Goal: Learn about a topic: Learn about a topic

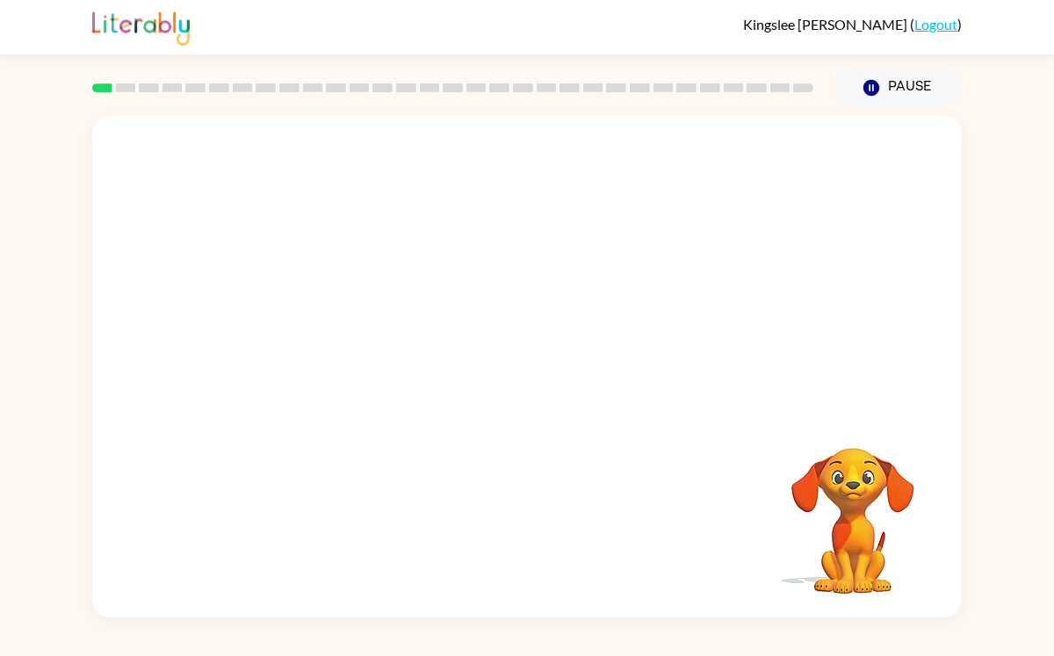
click at [641, 462] on div "Your browser must support playing .mp4 files to use Literably. Please try using…" at bounding box center [527, 367] width 870 height 502
click at [505, 377] on div at bounding box center [527, 376] width 112 height 64
click at [522, 388] on icon "button" at bounding box center [527, 375] width 31 height 31
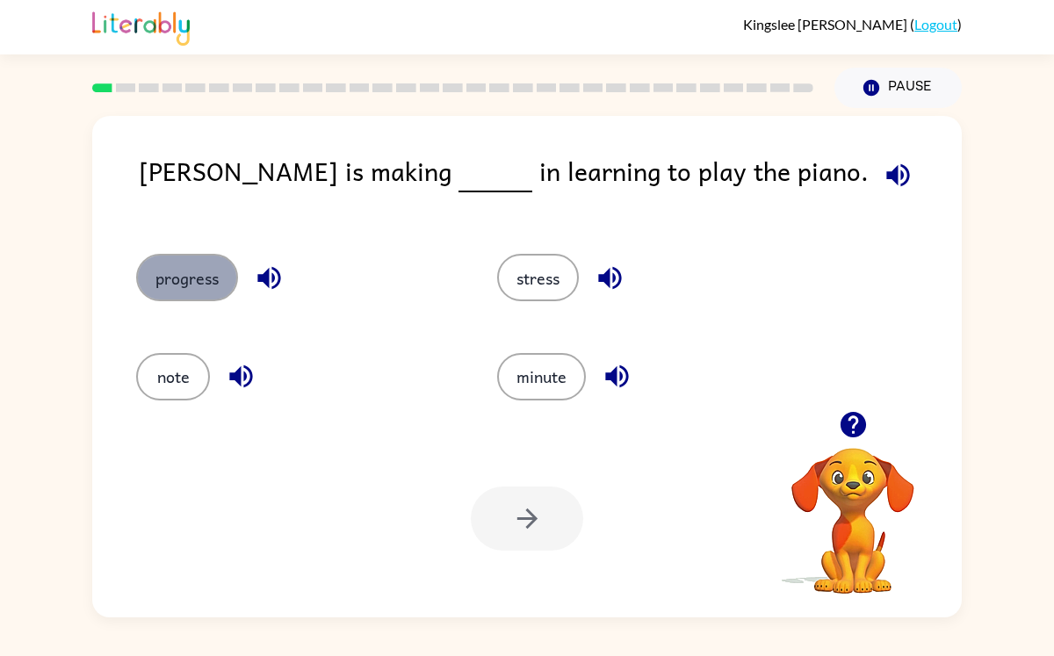
click at [202, 282] on button "progress" at bounding box center [187, 277] width 102 height 47
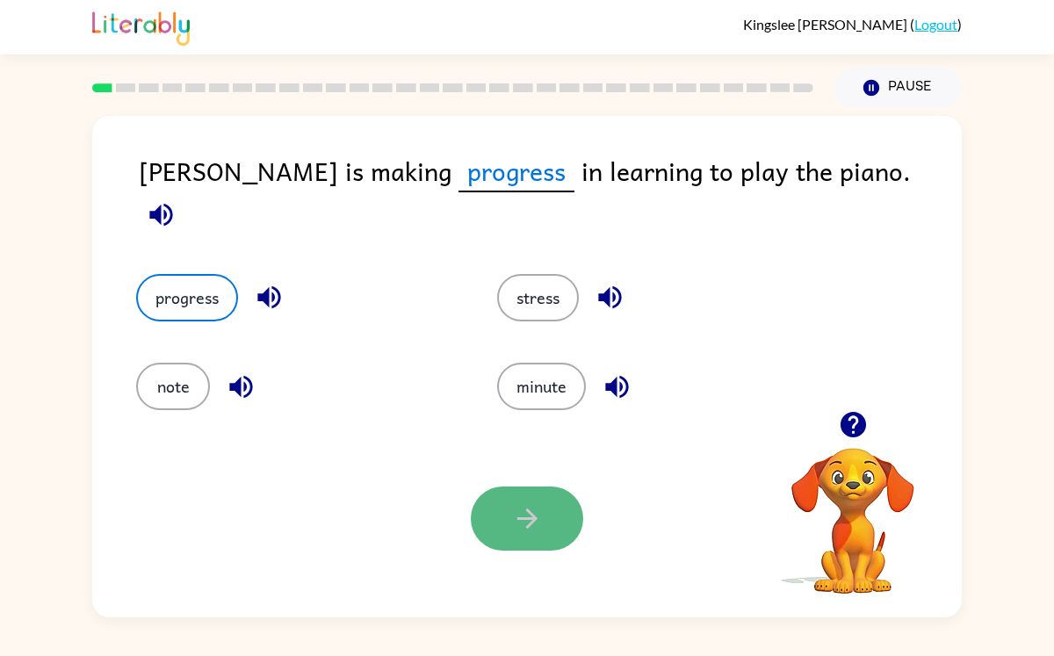
click at [540, 541] on button "button" at bounding box center [527, 519] width 112 height 64
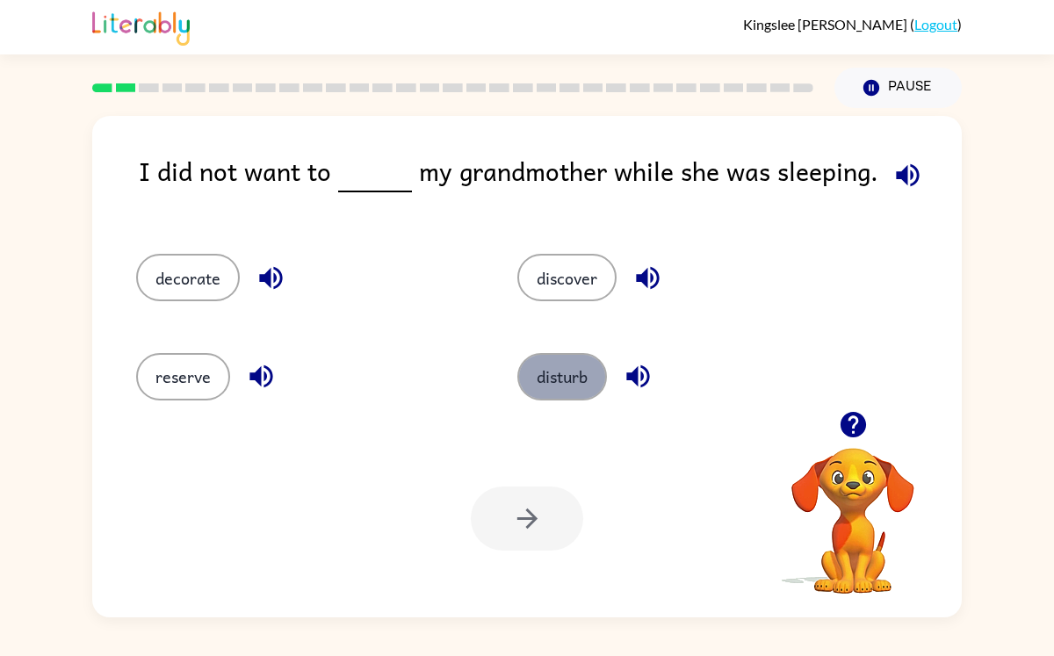
click at [563, 378] on button "disturb" at bounding box center [563, 376] width 90 height 47
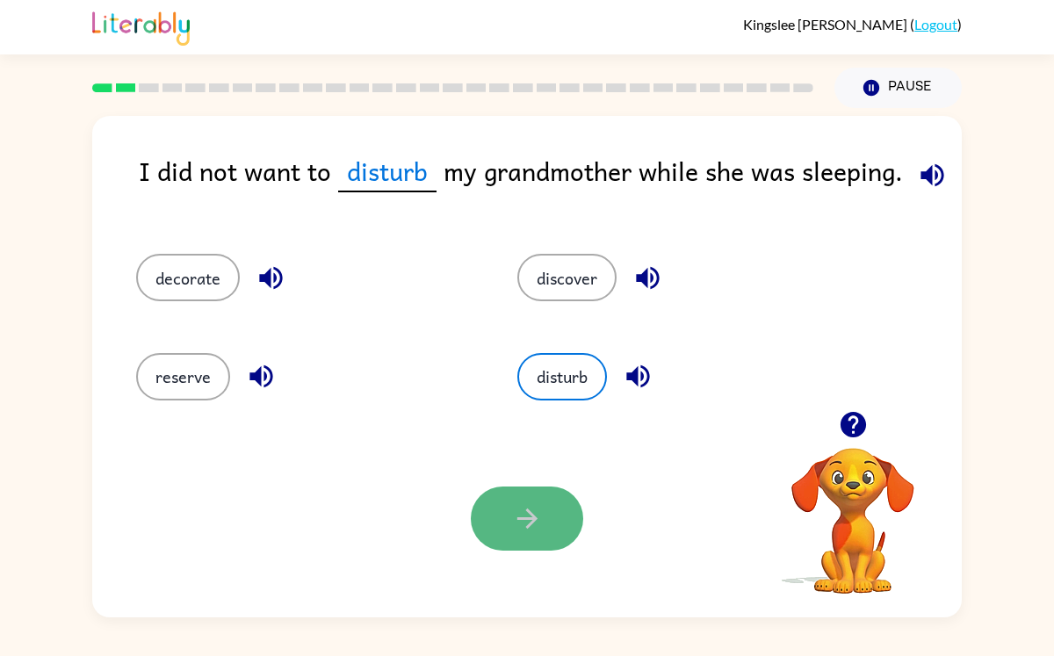
click at [517, 507] on icon "button" at bounding box center [527, 518] width 31 height 31
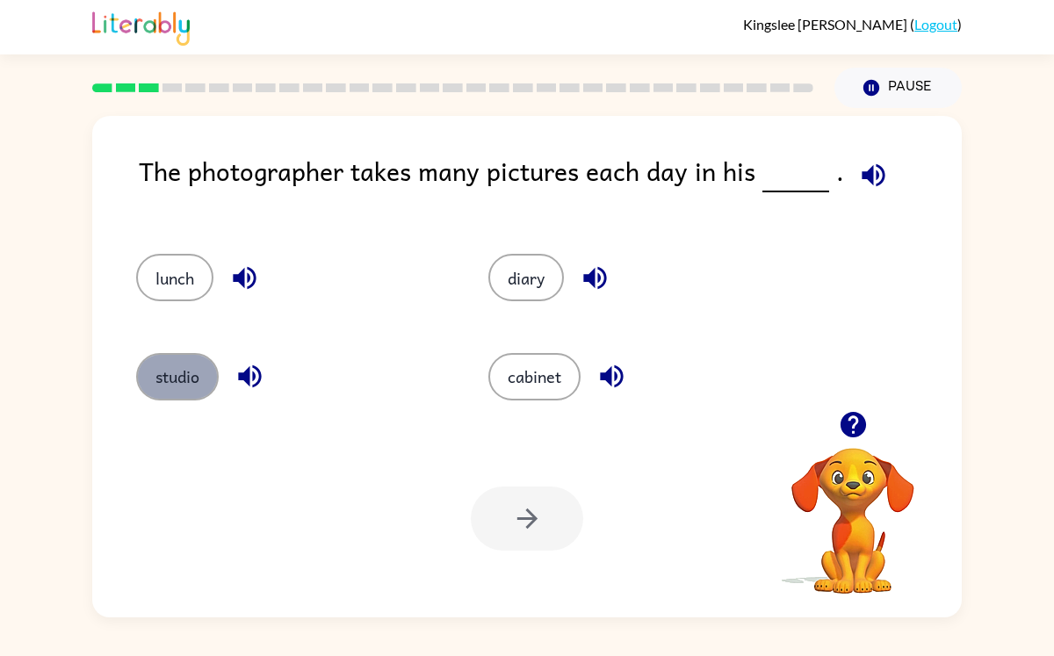
click at [159, 365] on button "studio" at bounding box center [177, 376] width 83 height 47
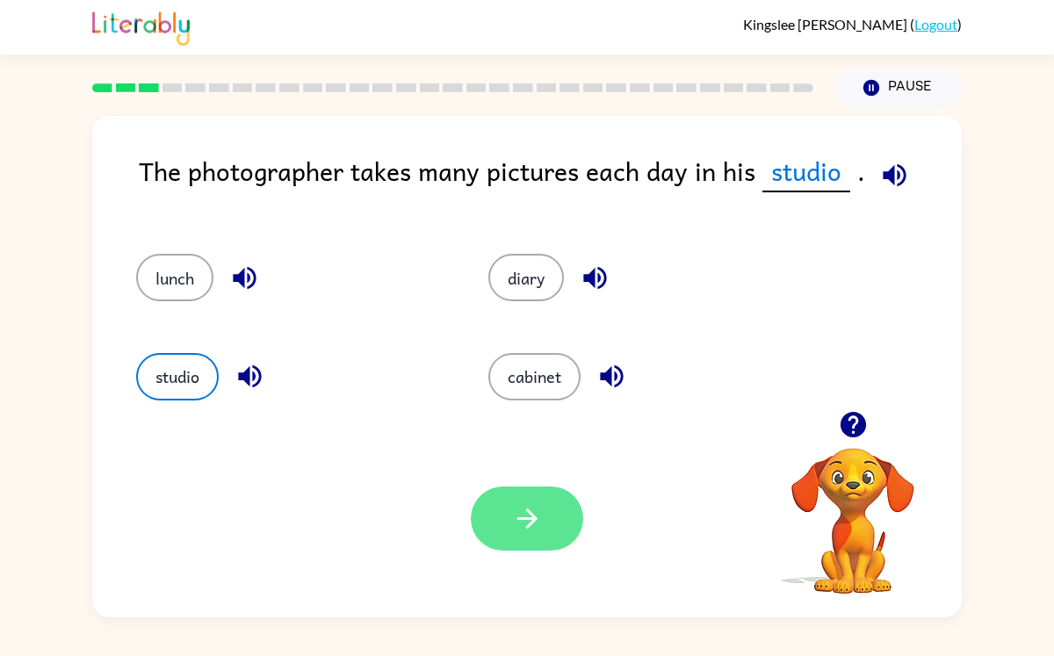
click at [506, 501] on button "button" at bounding box center [527, 519] width 112 height 64
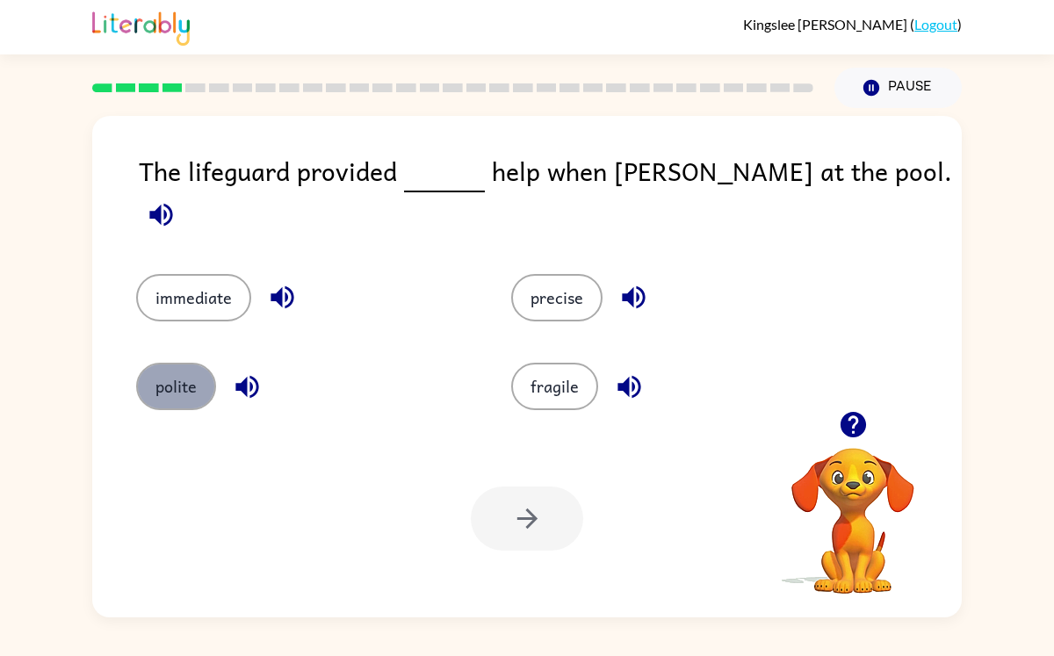
click at [153, 387] on button "polite" at bounding box center [176, 386] width 80 height 47
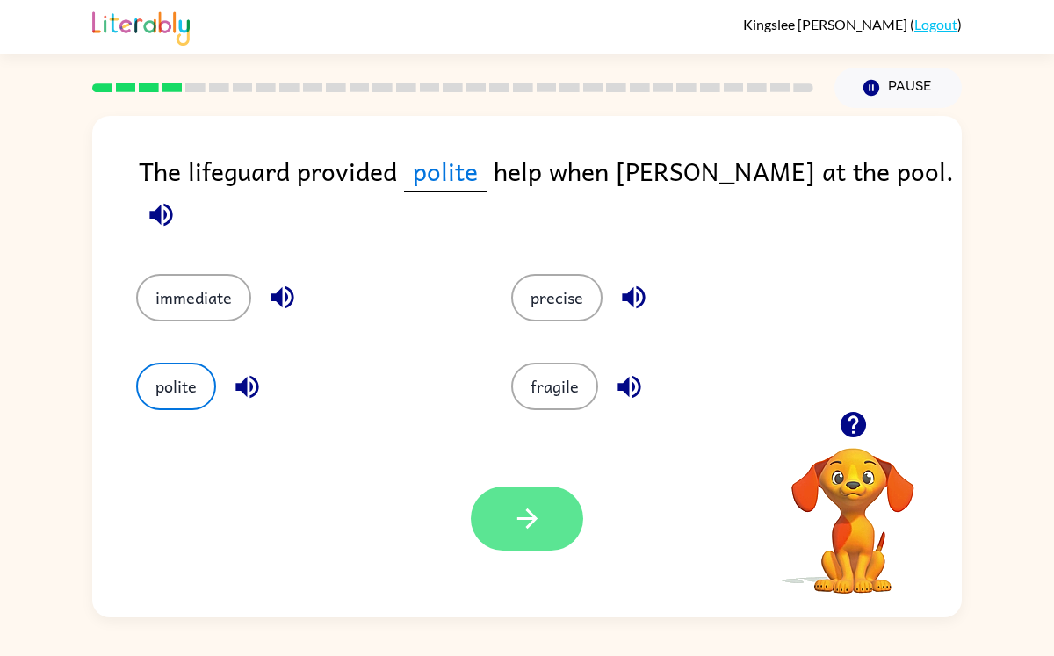
click at [559, 525] on button "button" at bounding box center [527, 519] width 112 height 64
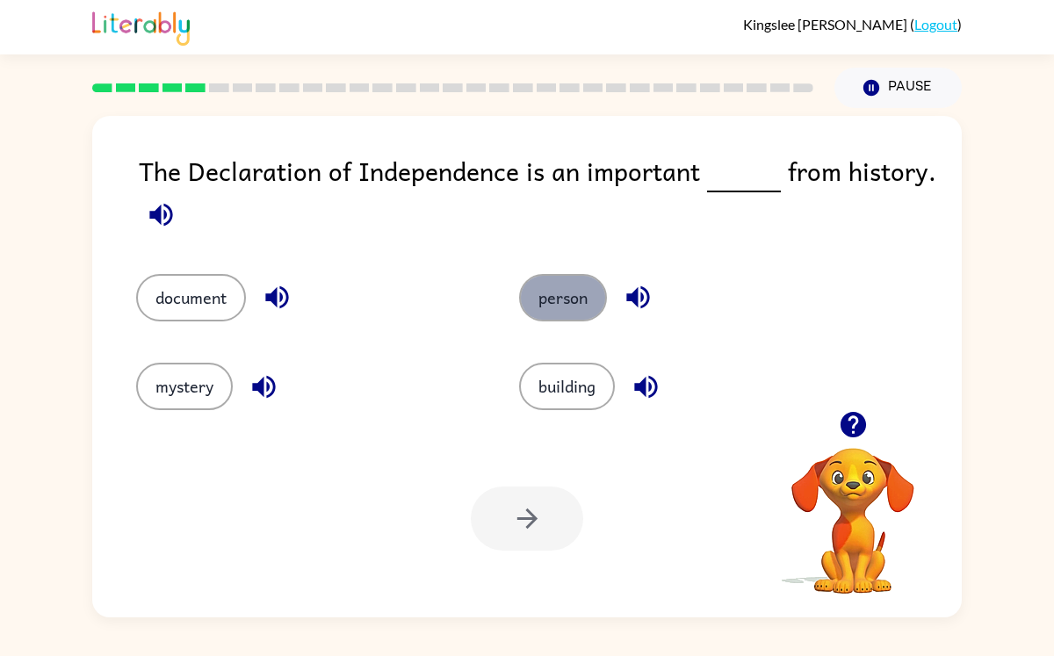
click at [560, 292] on button "person" at bounding box center [563, 297] width 88 height 47
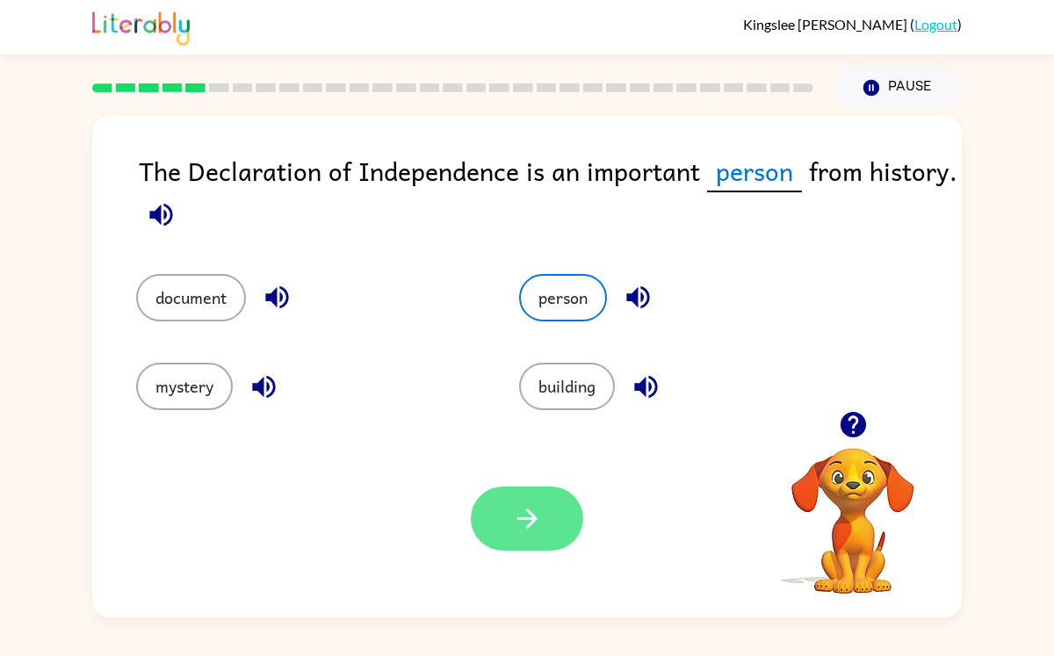
click at [511, 538] on button "button" at bounding box center [527, 519] width 112 height 64
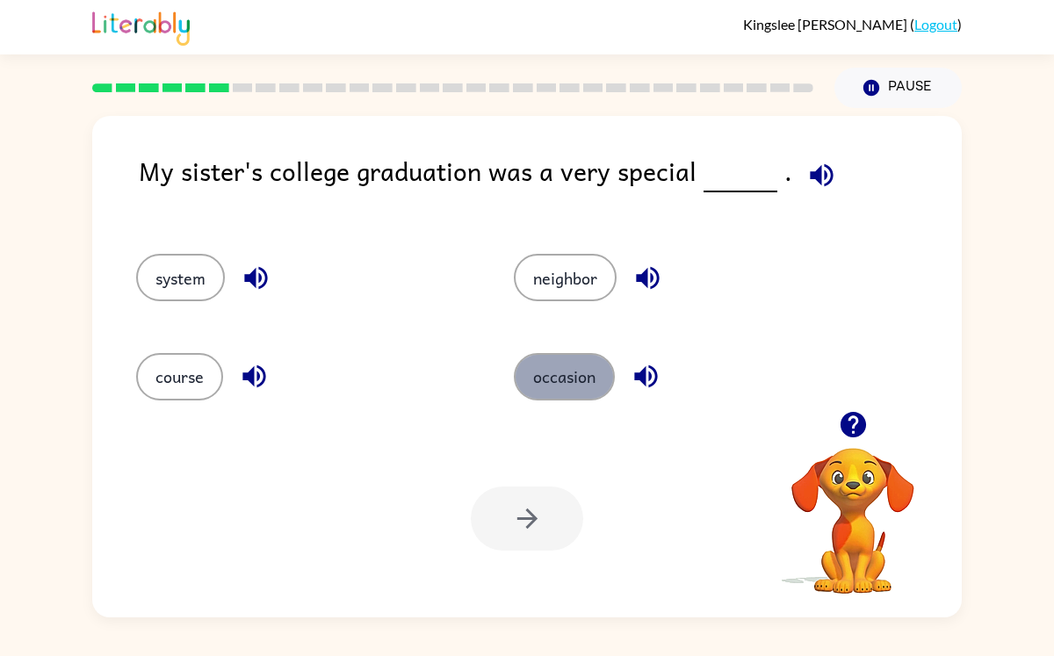
click at [544, 391] on button "occasion" at bounding box center [564, 376] width 101 height 47
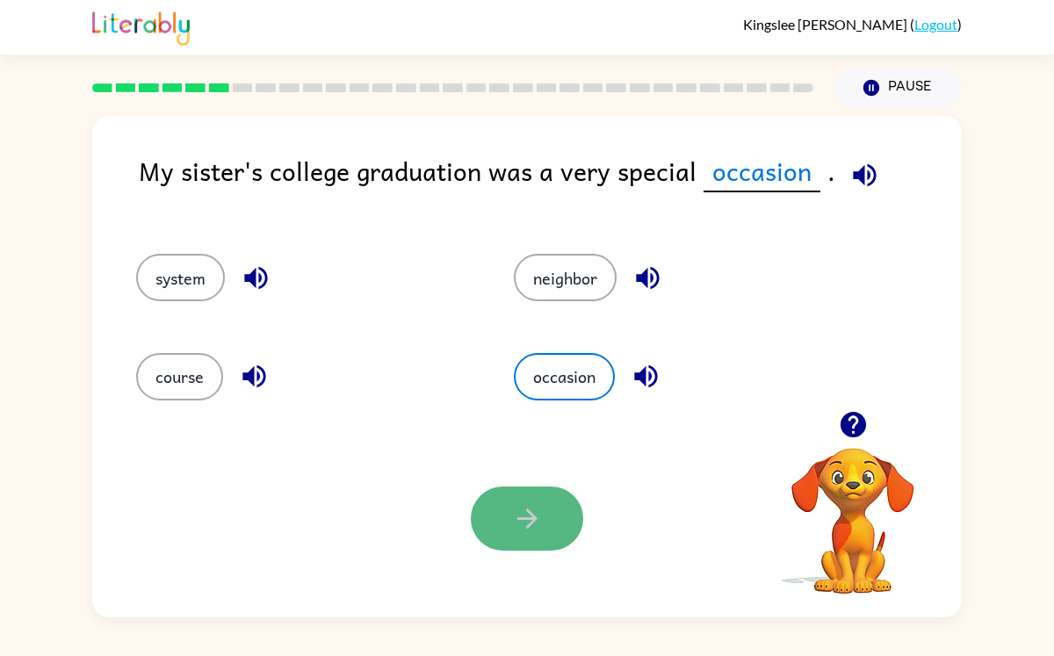
click at [545, 498] on button "button" at bounding box center [527, 519] width 112 height 64
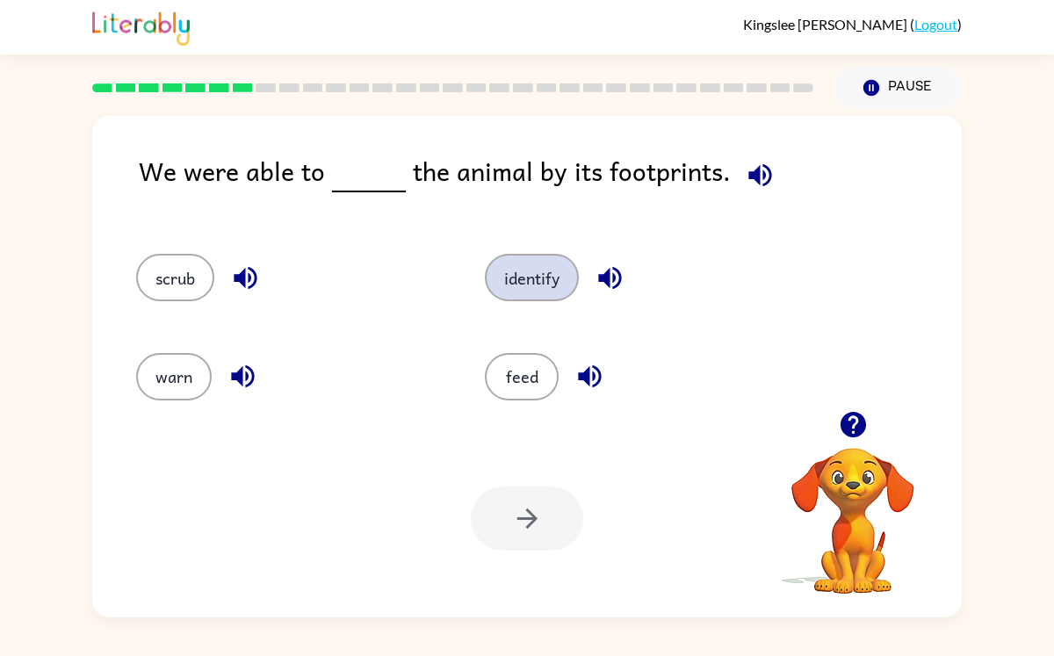
click at [543, 267] on button "identify" at bounding box center [532, 277] width 94 height 47
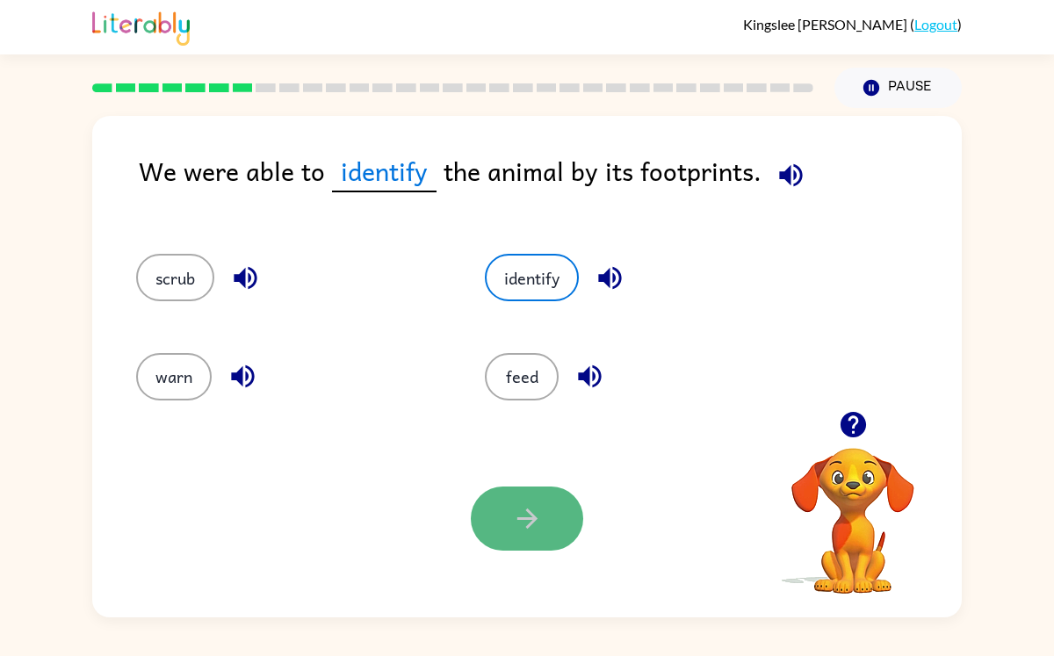
click at [544, 530] on button "button" at bounding box center [527, 519] width 112 height 64
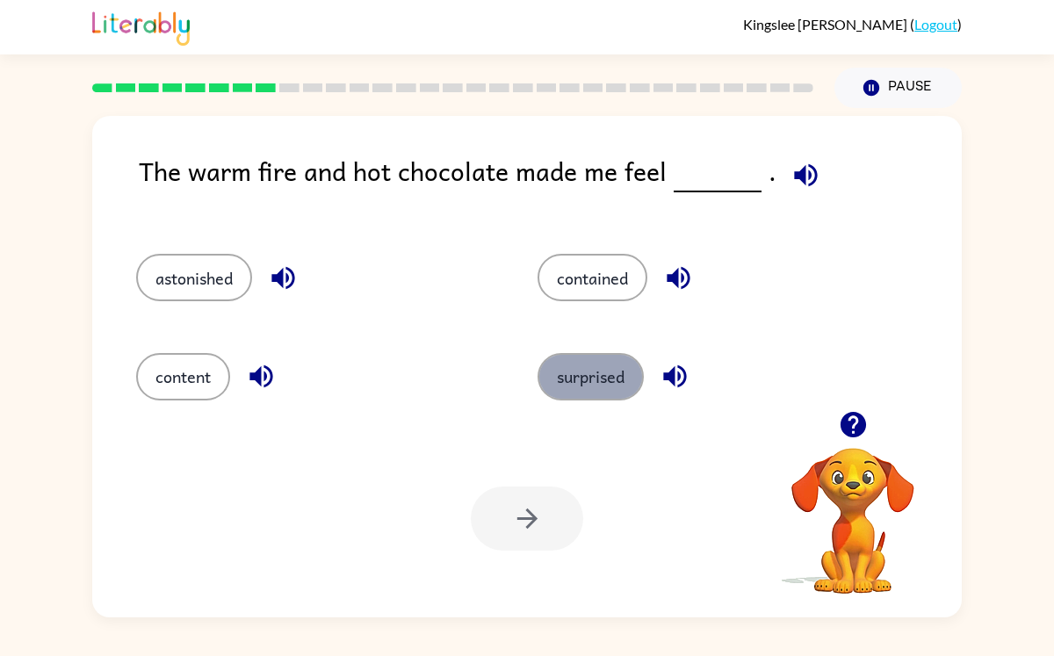
click at [561, 373] on button "surprised" at bounding box center [591, 376] width 106 height 47
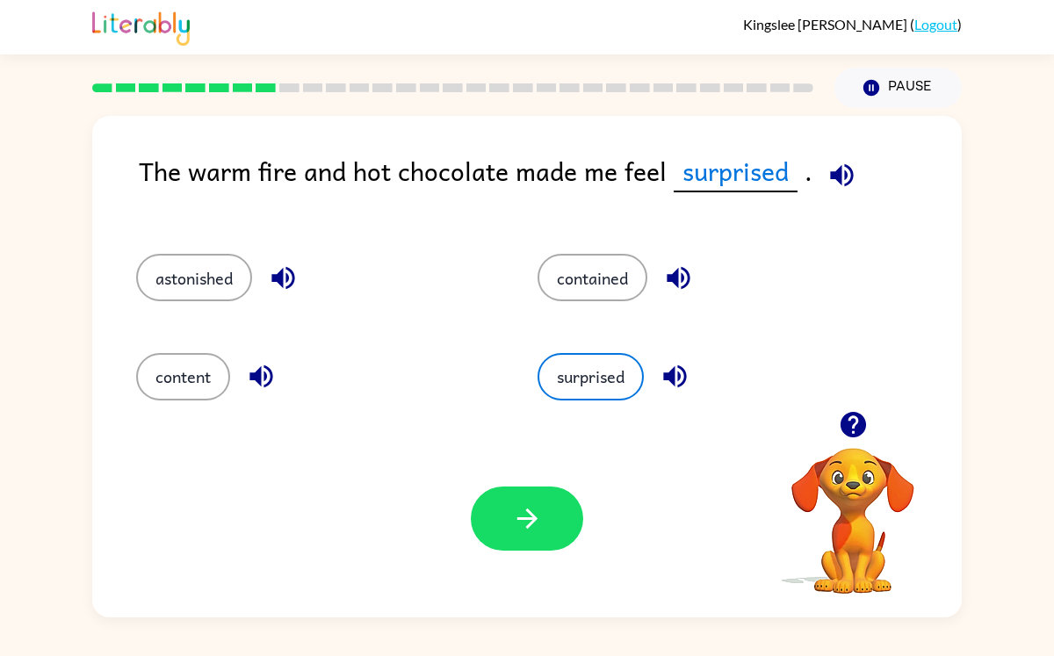
click at [490, 465] on div "Your browser must support playing .mp4 files to use Literably. Please try using…" at bounding box center [527, 519] width 870 height 198
click at [512, 511] on icon "button" at bounding box center [527, 518] width 31 height 31
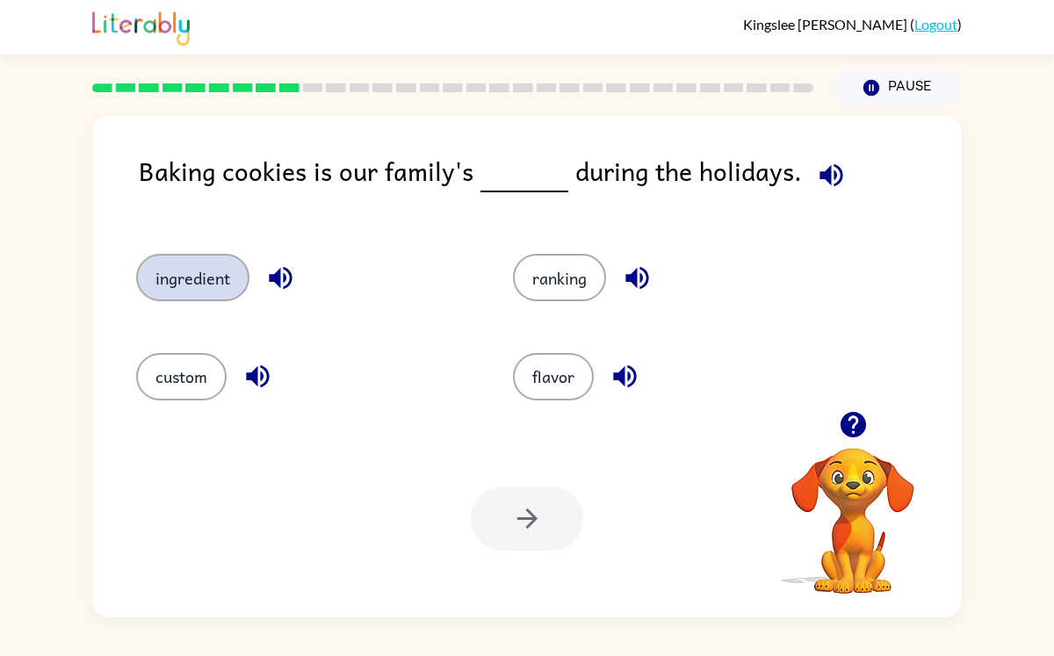
click at [217, 296] on button "ingredient" at bounding box center [192, 277] width 113 height 47
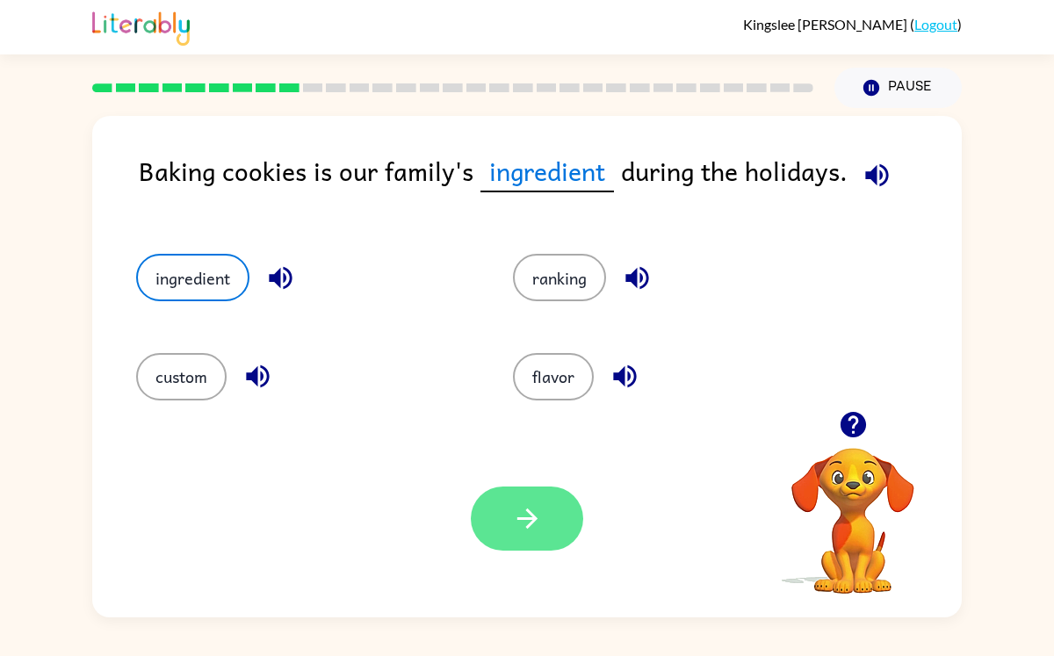
click at [547, 512] on button "button" at bounding box center [527, 519] width 112 height 64
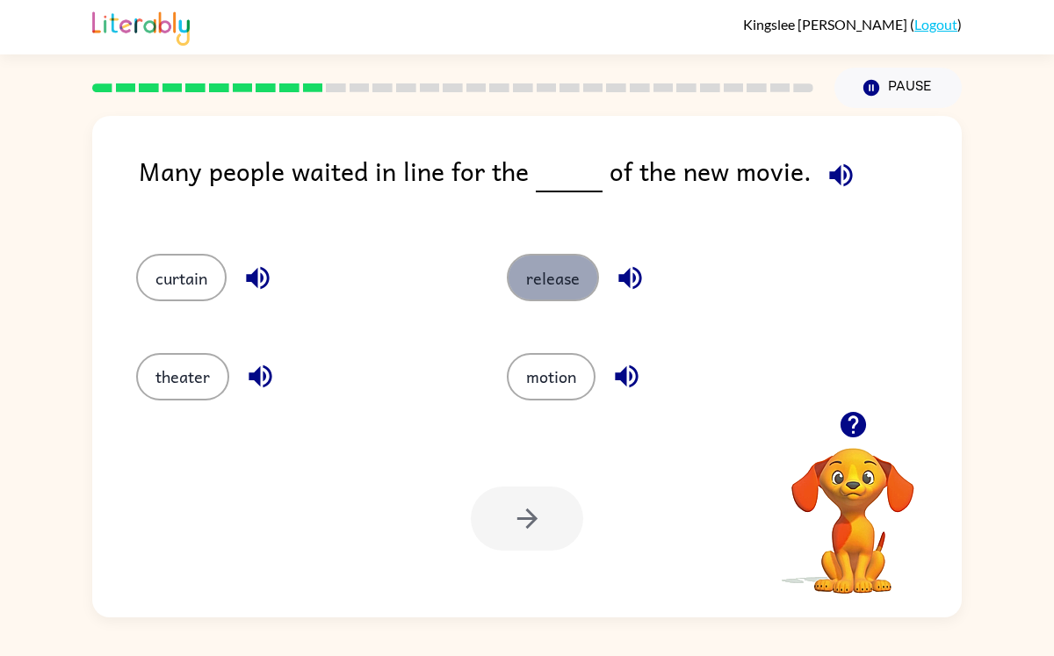
click at [520, 288] on button "release" at bounding box center [553, 277] width 92 height 47
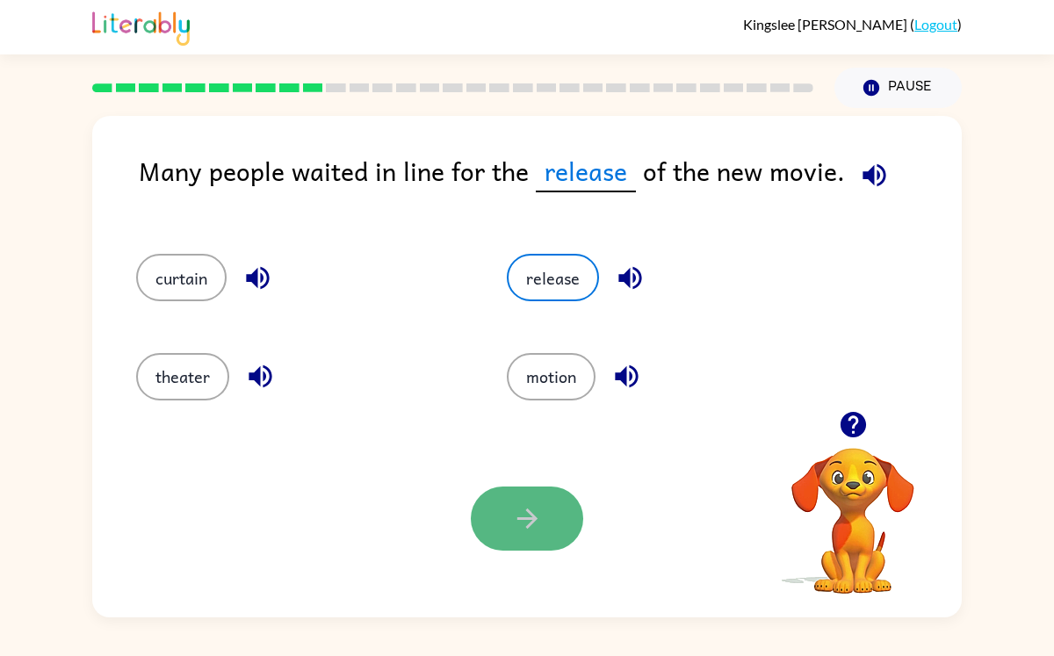
click at [515, 536] on button "button" at bounding box center [527, 519] width 112 height 64
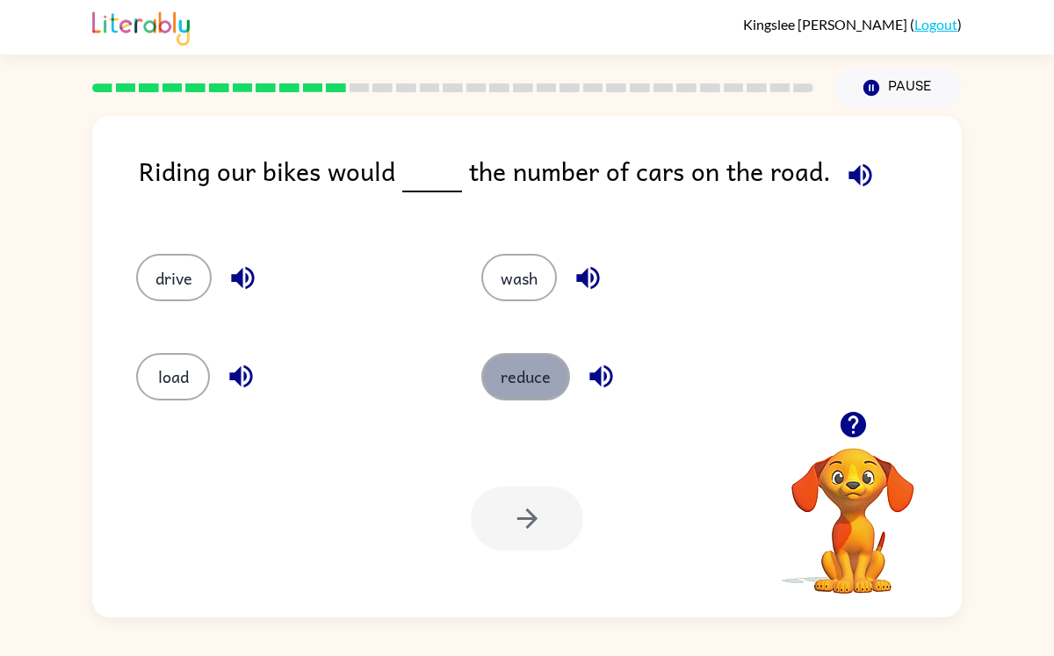
click at [495, 386] on button "reduce" at bounding box center [526, 376] width 89 height 47
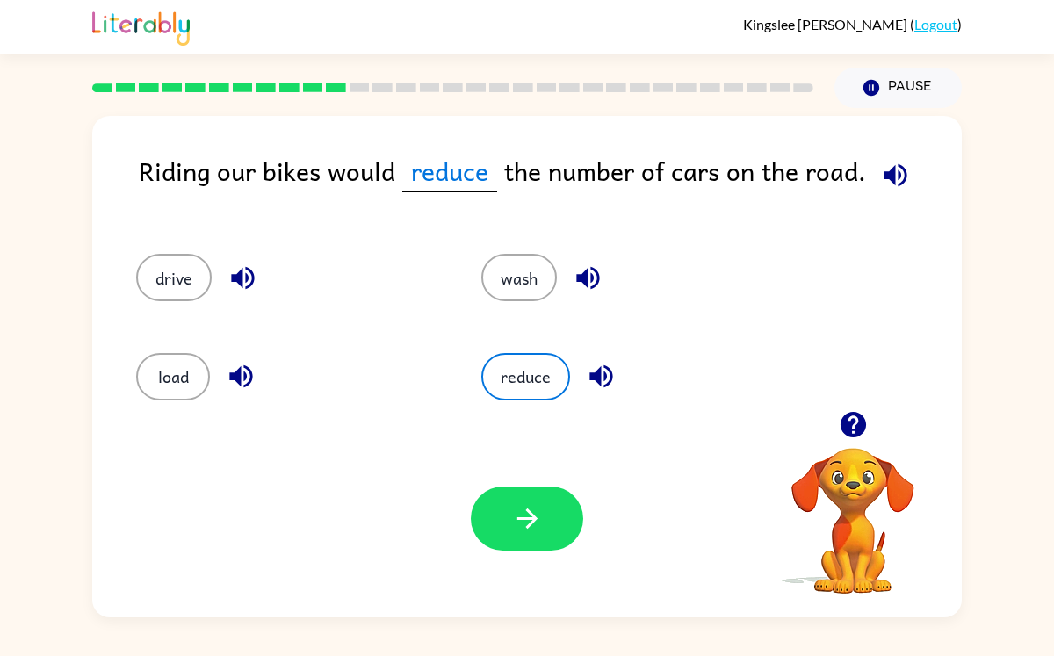
click at [485, 478] on div "Your browser must support playing .mp4 files to use Literably. Please try using…" at bounding box center [527, 519] width 870 height 198
click at [487, 511] on button "button" at bounding box center [527, 519] width 112 height 64
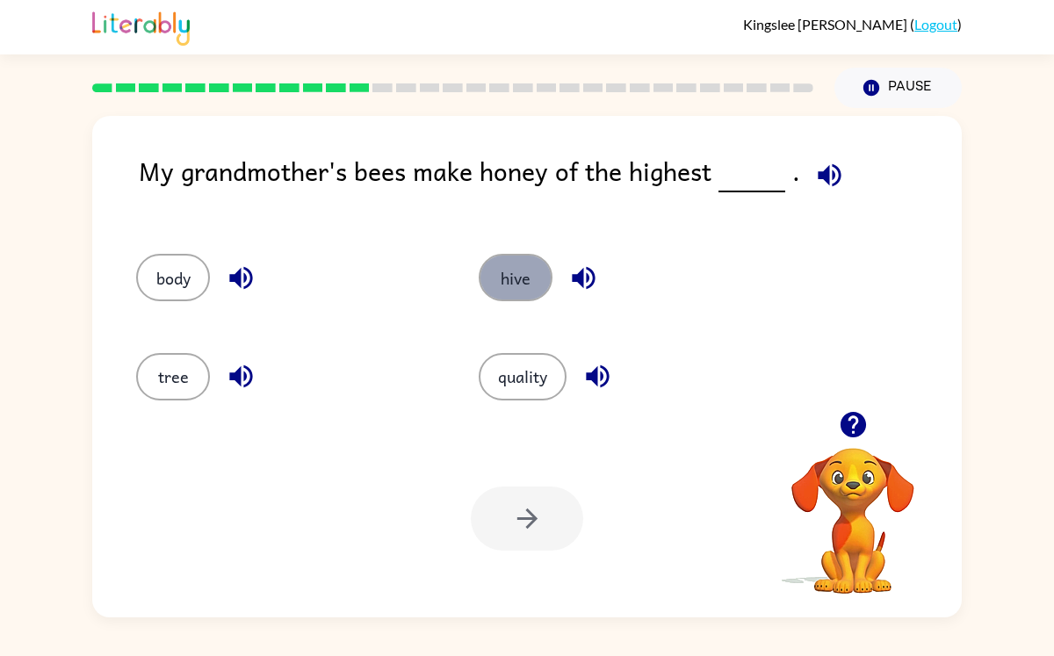
click at [505, 255] on button "hive" at bounding box center [516, 277] width 74 height 47
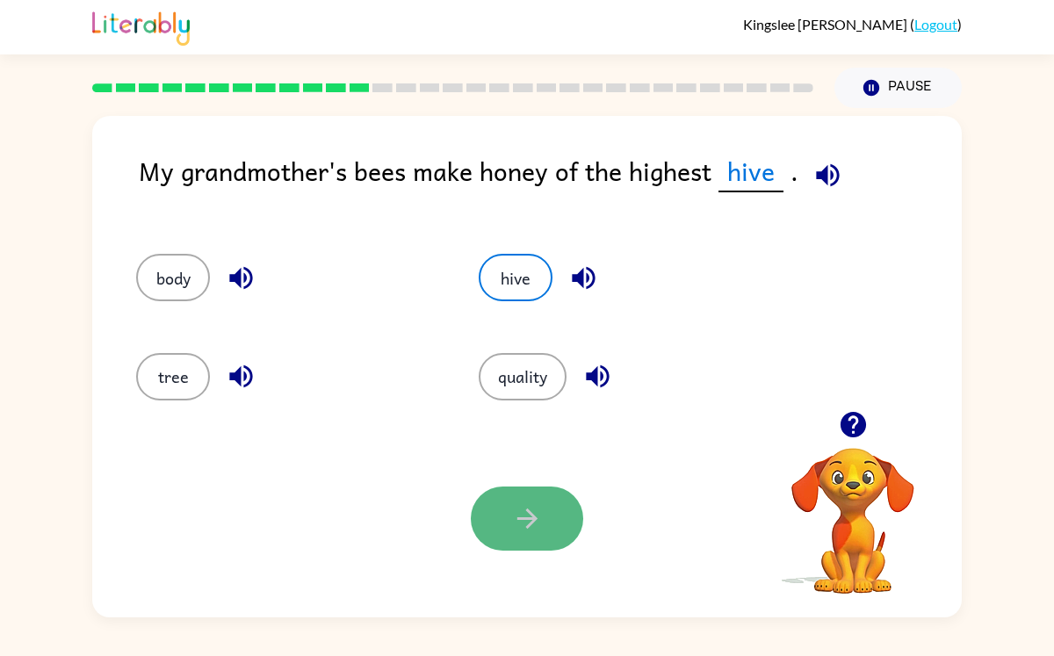
click at [569, 525] on button "button" at bounding box center [527, 519] width 112 height 64
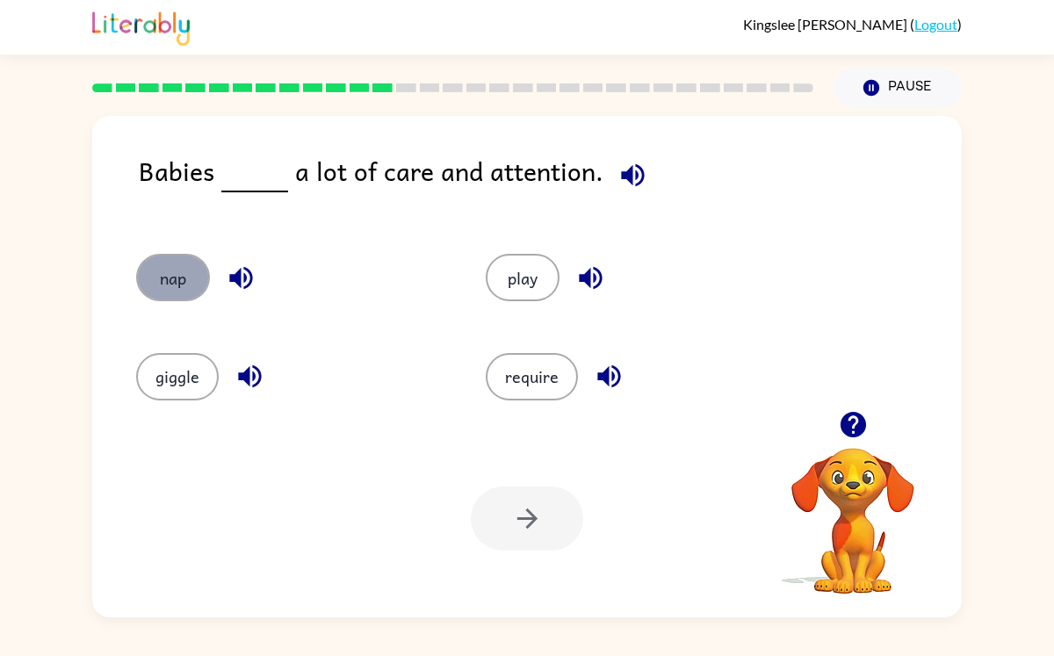
click at [156, 288] on button "nap" at bounding box center [173, 277] width 74 height 47
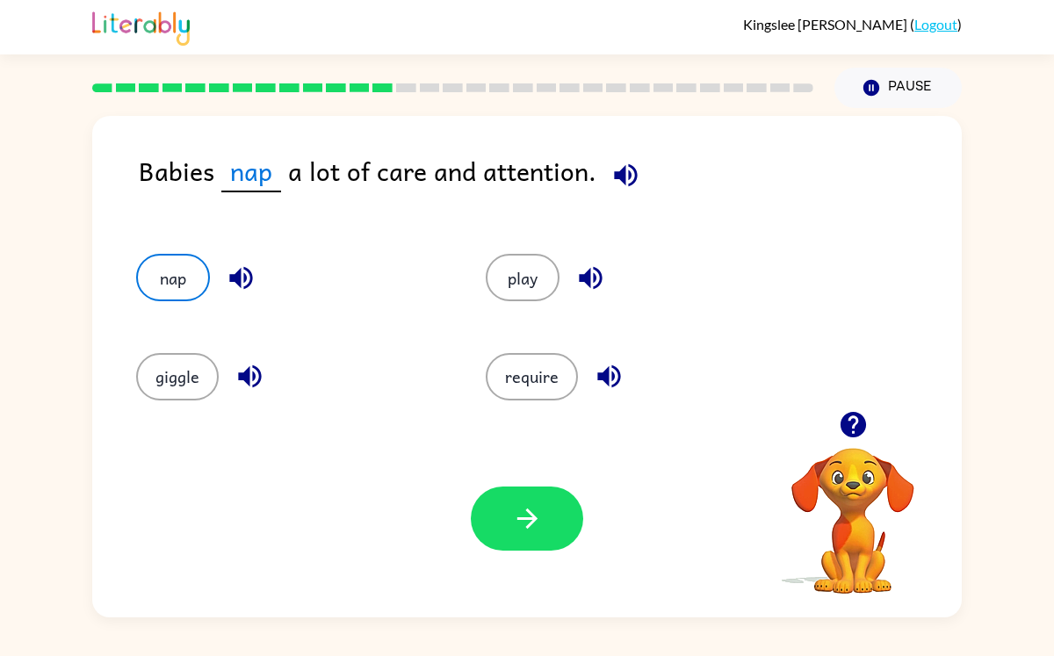
click at [529, 552] on div "Your browser must support playing .mp4 files to use Literably. Please try using…" at bounding box center [527, 519] width 870 height 198
click at [531, 527] on icon "button" at bounding box center [527, 518] width 31 height 31
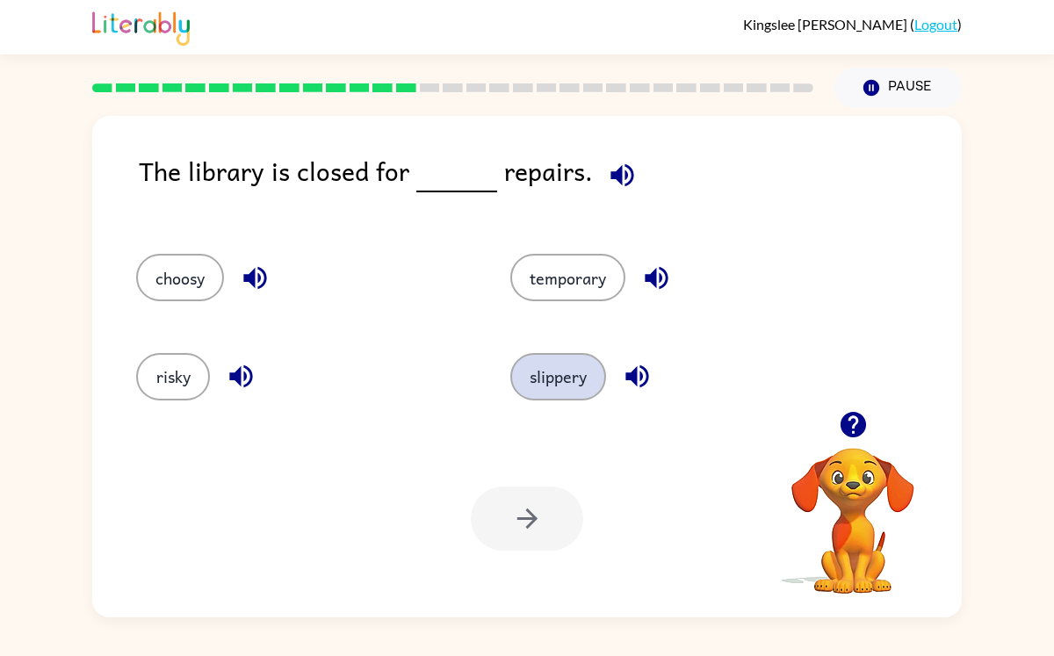
click at [562, 392] on button "slippery" at bounding box center [559, 376] width 96 height 47
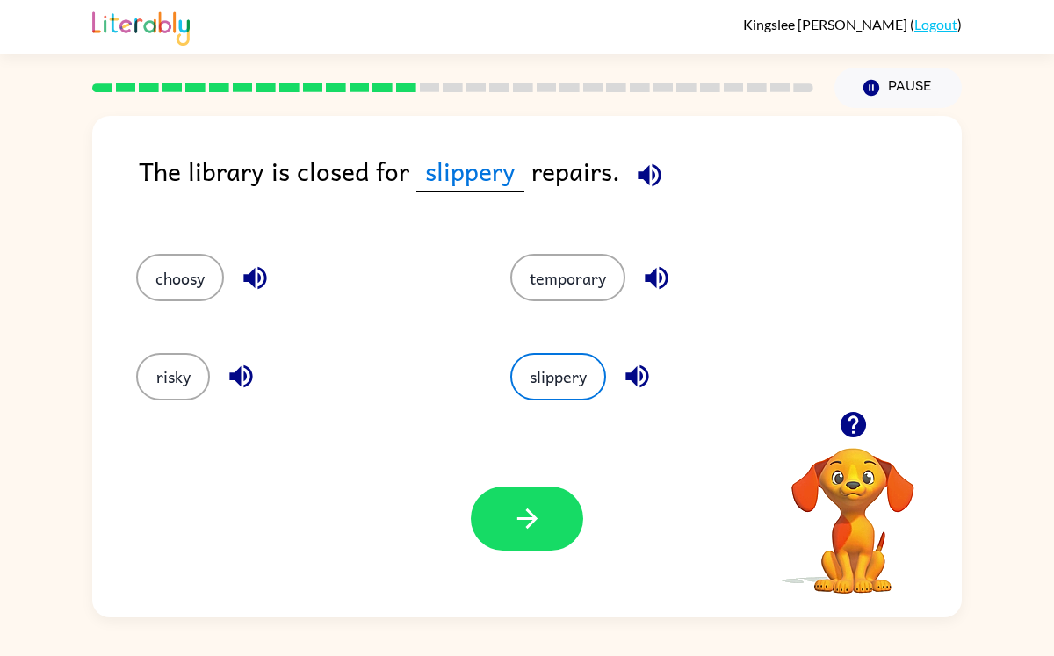
click at [540, 475] on div "Your browser must support playing .mp4 files to use Literably. Please try using…" at bounding box center [527, 519] width 870 height 198
click at [517, 527] on icon "button" at bounding box center [527, 518] width 31 height 31
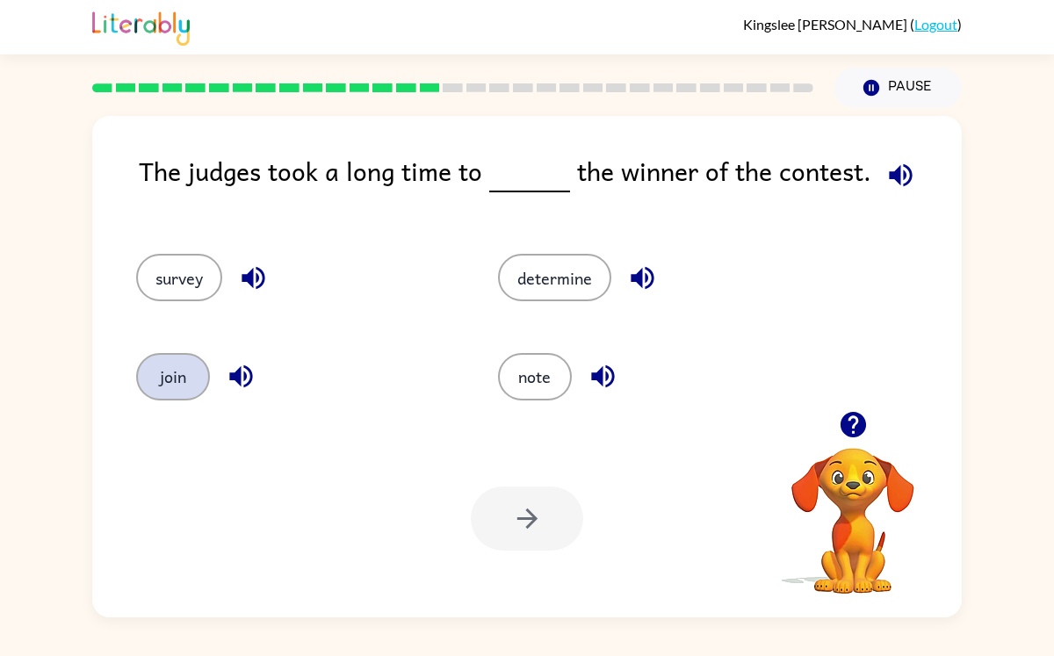
click at [188, 381] on button "join" at bounding box center [173, 376] width 74 height 47
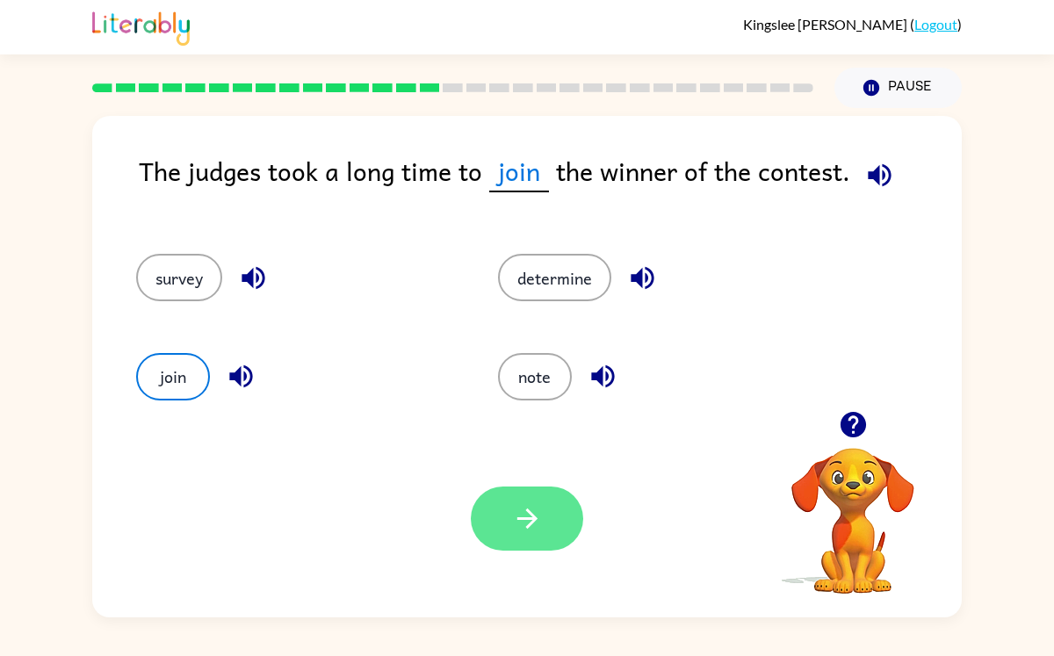
click at [509, 492] on button "button" at bounding box center [527, 519] width 112 height 64
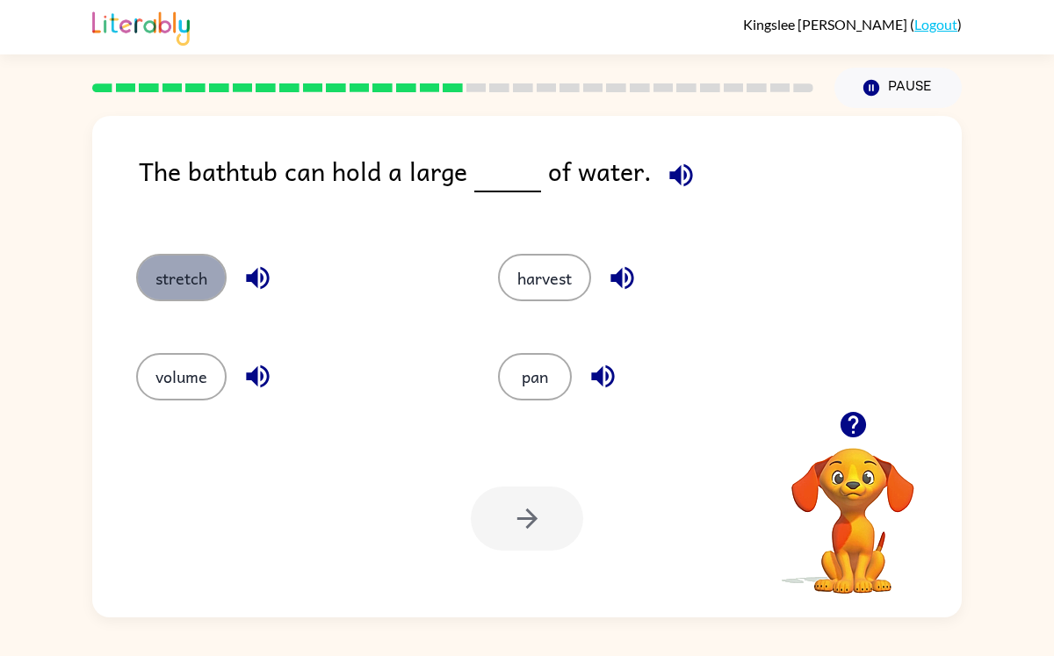
click at [170, 282] on button "stretch" at bounding box center [181, 277] width 91 height 47
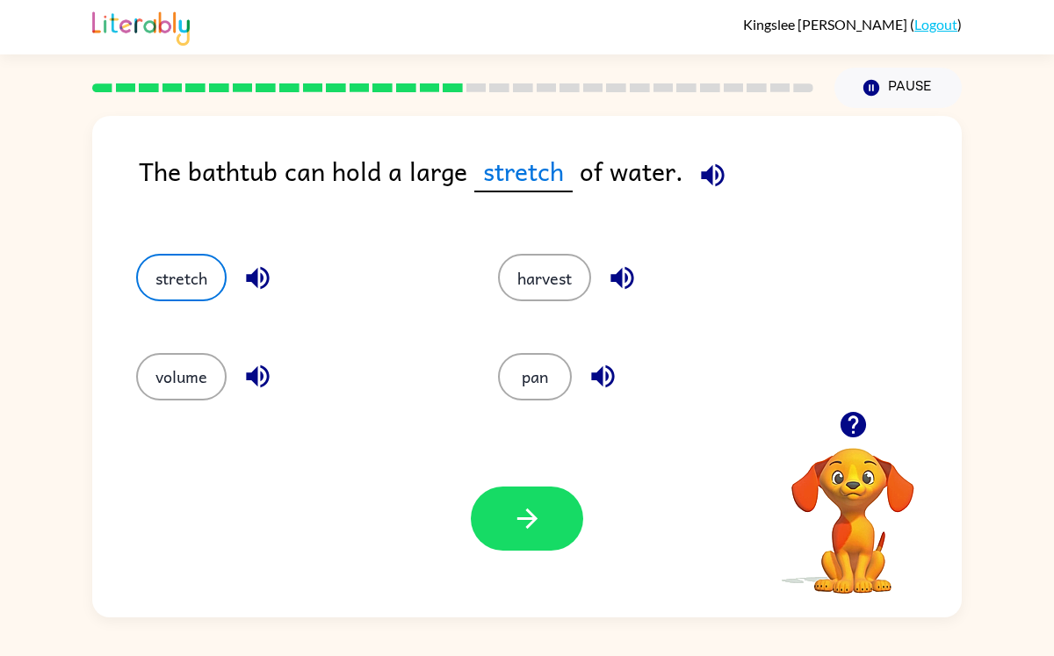
click at [530, 525] on icon "button" at bounding box center [527, 519] width 20 height 20
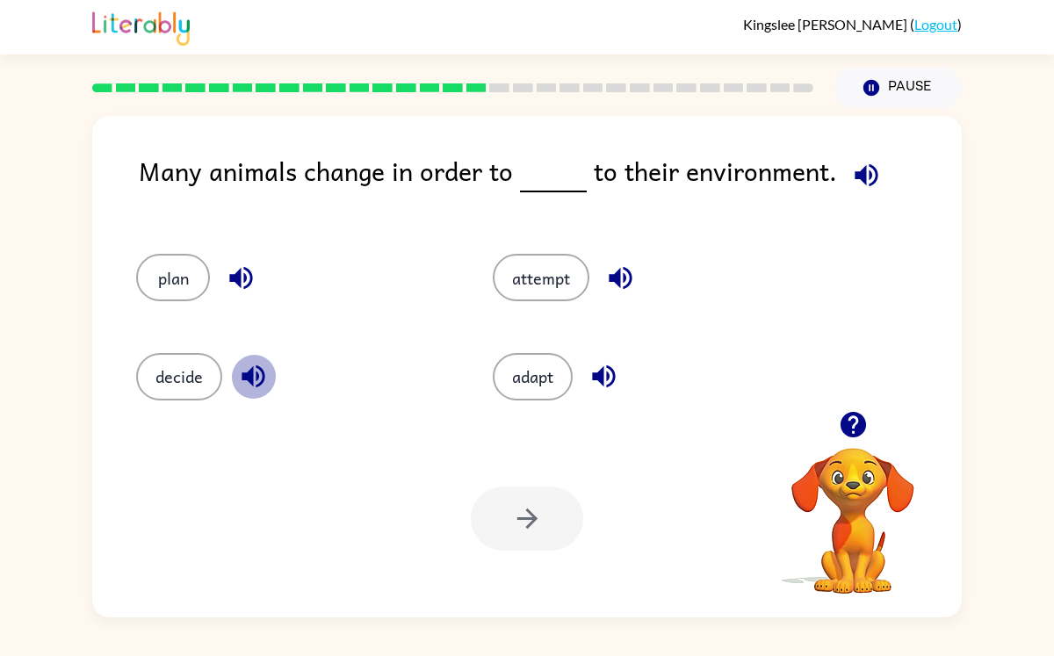
click at [262, 380] on icon "button" at bounding box center [253, 377] width 23 height 23
click at [228, 276] on icon "button" at bounding box center [241, 278] width 31 height 31
click at [592, 372] on icon "button" at bounding box center [604, 376] width 31 height 31
click at [616, 271] on icon "button" at bounding box center [620, 278] width 31 height 31
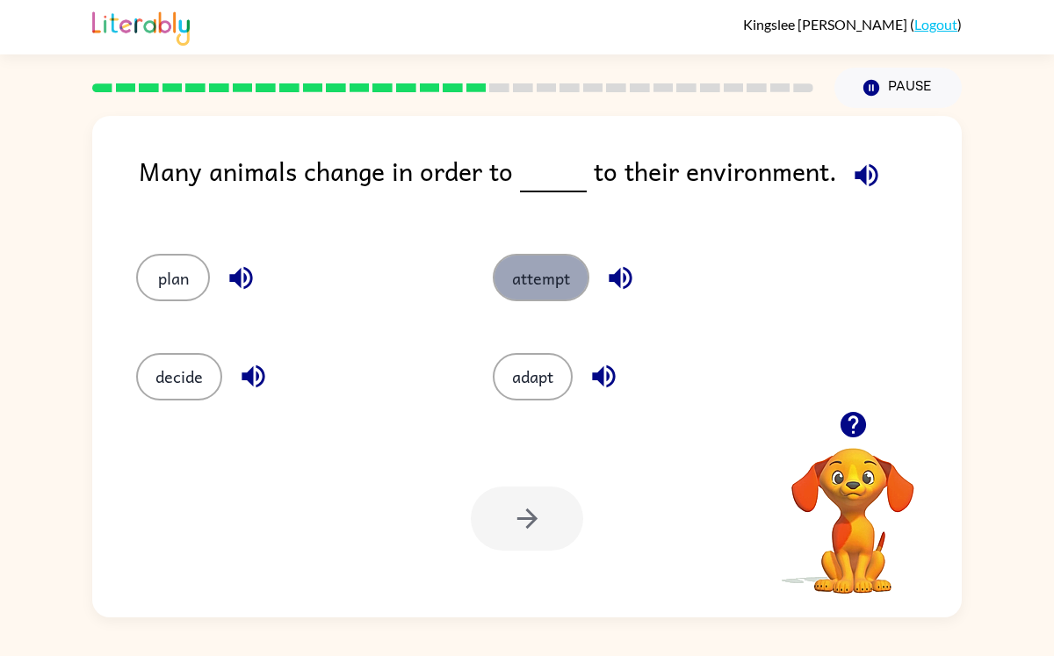
click at [567, 288] on button "attempt" at bounding box center [541, 277] width 97 height 47
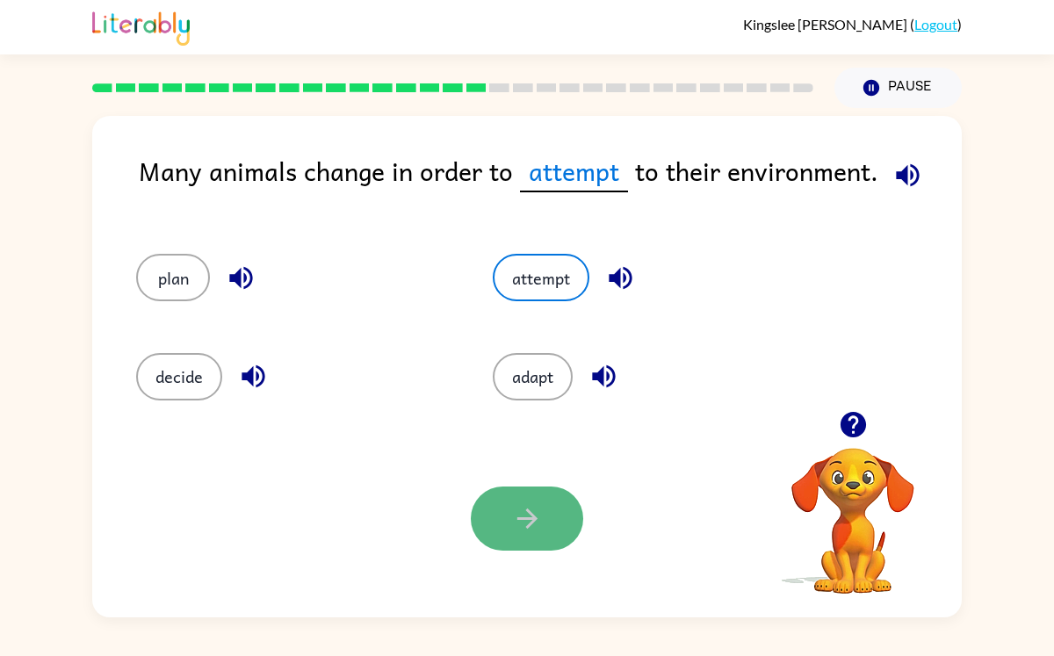
click at [548, 518] on button "button" at bounding box center [527, 519] width 112 height 64
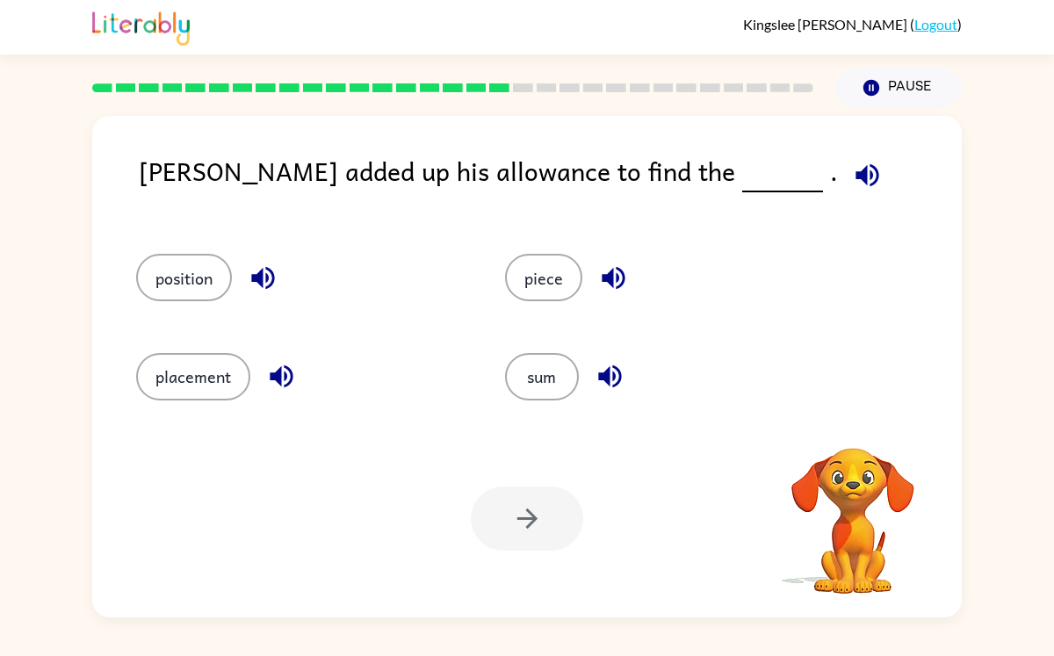
click at [259, 276] on icon "button" at bounding box center [262, 278] width 23 height 23
click at [259, 275] on icon "button" at bounding box center [262, 278] width 23 height 23
click at [271, 381] on icon "button" at bounding box center [281, 376] width 31 height 31
click at [616, 379] on icon "button" at bounding box center [610, 376] width 31 height 31
click at [596, 283] on button "button" at bounding box center [613, 278] width 45 height 45
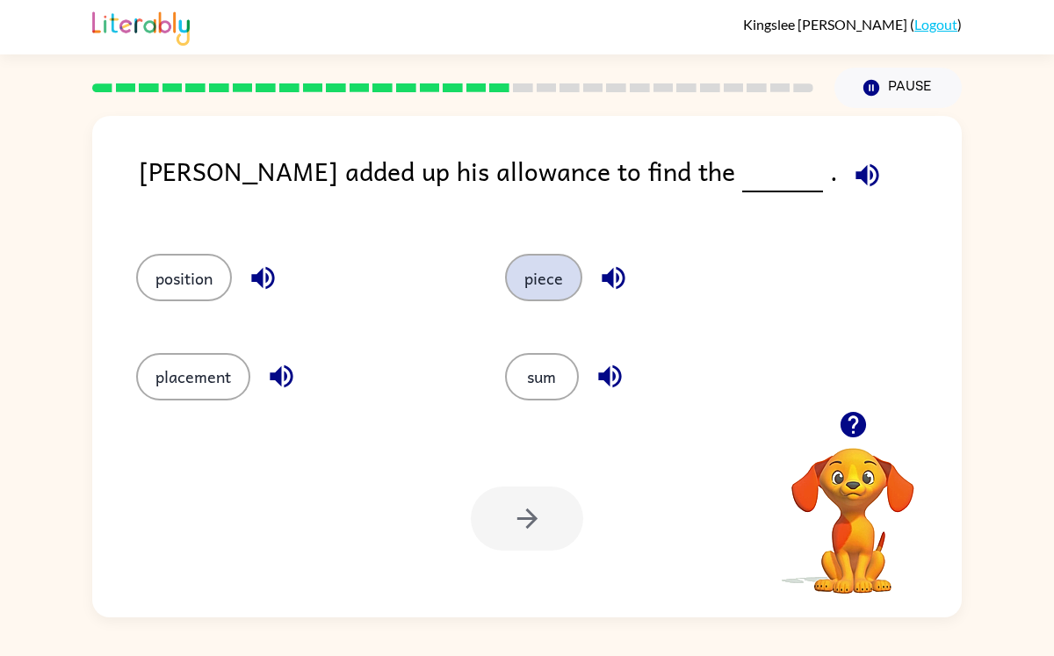
click at [538, 276] on button "piece" at bounding box center [543, 277] width 77 height 47
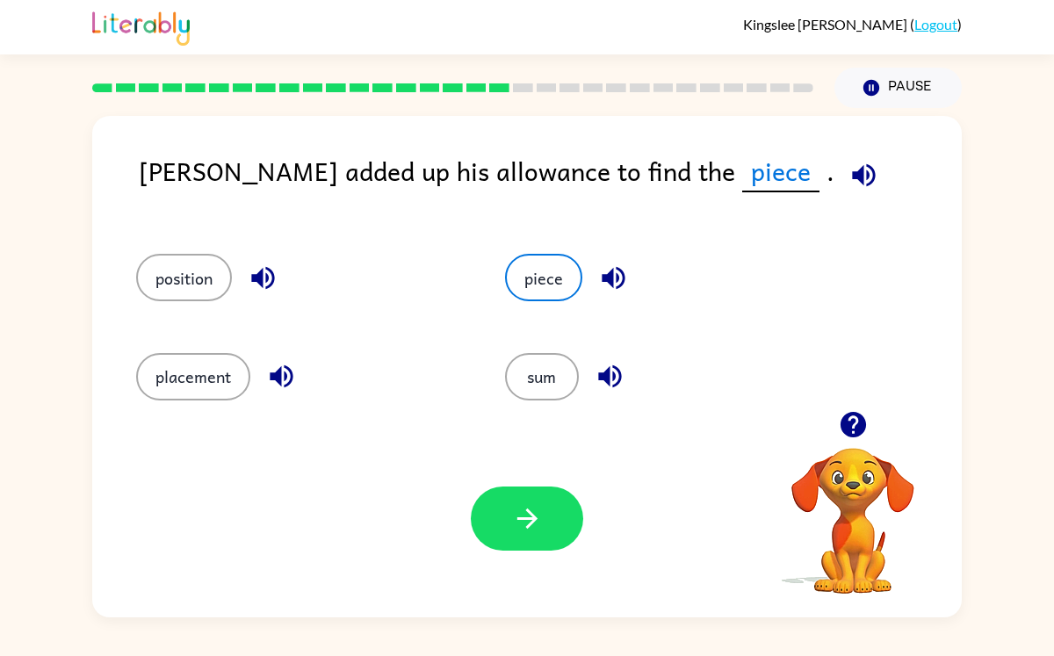
click at [509, 451] on div "Your browser must support playing .mp4 files to use Literably. Please try using…" at bounding box center [527, 519] width 870 height 198
click at [503, 505] on button "button" at bounding box center [527, 519] width 112 height 64
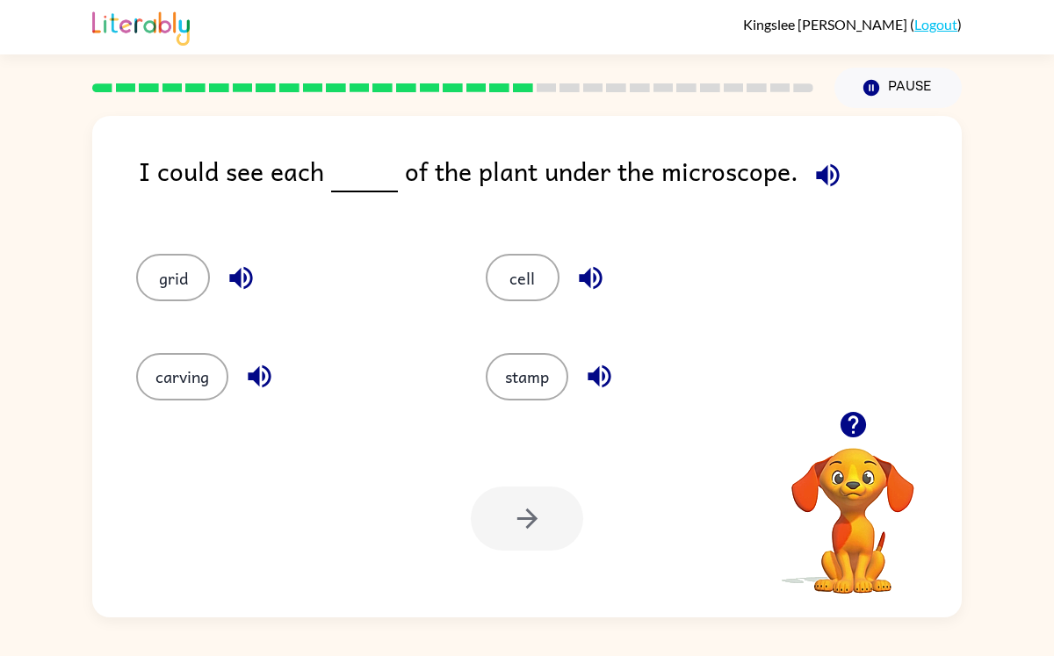
click at [235, 276] on icon "button" at bounding box center [240, 278] width 23 height 23
click at [246, 388] on icon "button" at bounding box center [259, 376] width 31 height 31
click at [248, 384] on icon "button" at bounding box center [259, 376] width 31 height 31
click at [592, 361] on icon "button" at bounding box center [599, 376] width 31 height 31
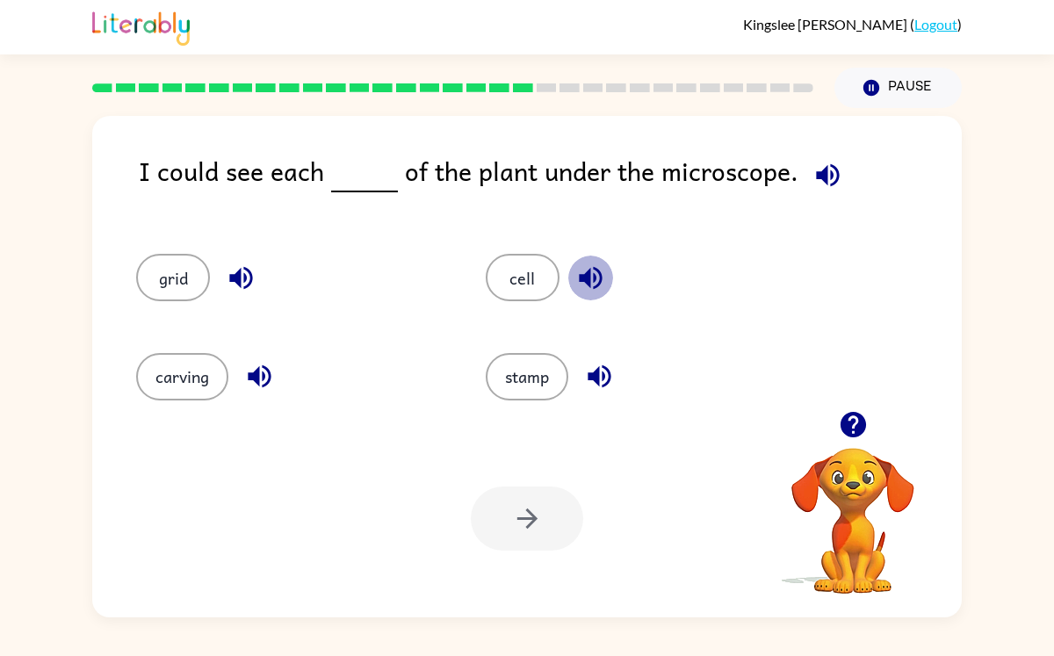
click at [585, 279] on icon "button" at bounding box center [590, 278] width 23 height 23
click at [537, 286] on button "cell" at bounding box center [523, 277] width 74 height 47
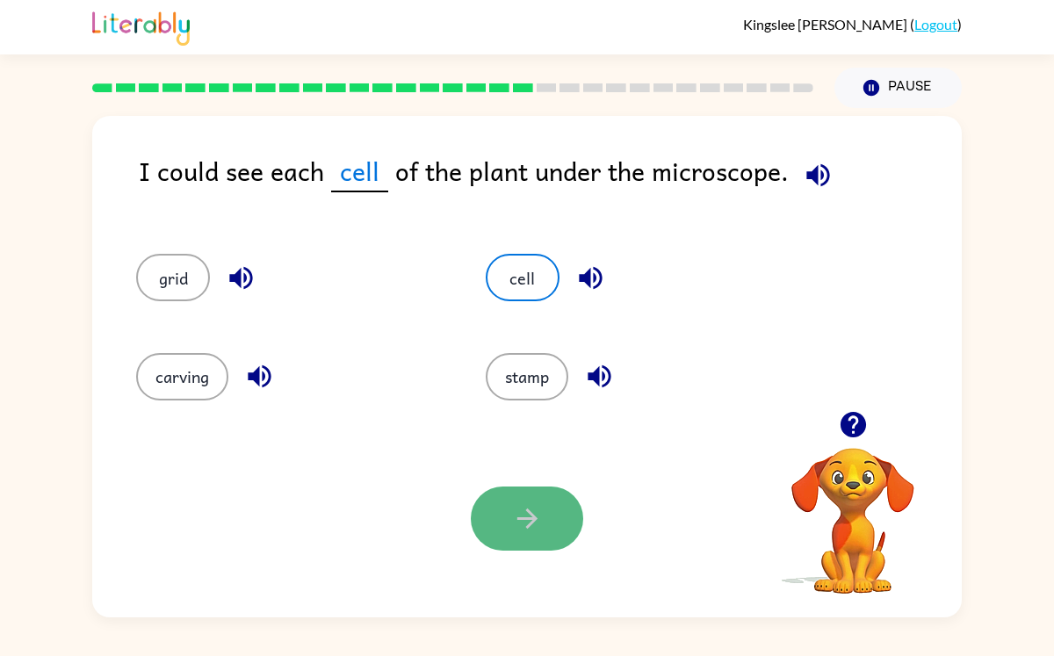
click at [527, 504] on icon "button" at bounding box center [527, 518] width 31 height 31
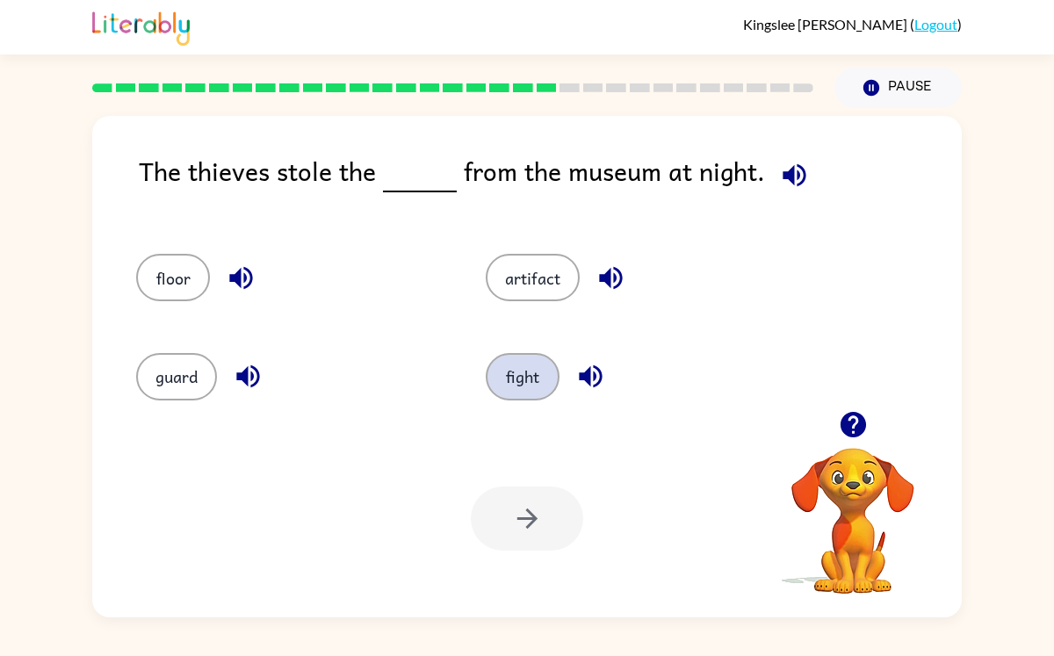
click at [515, 363] on button "fight" at bounding box center [523, 376] width 74 height 47
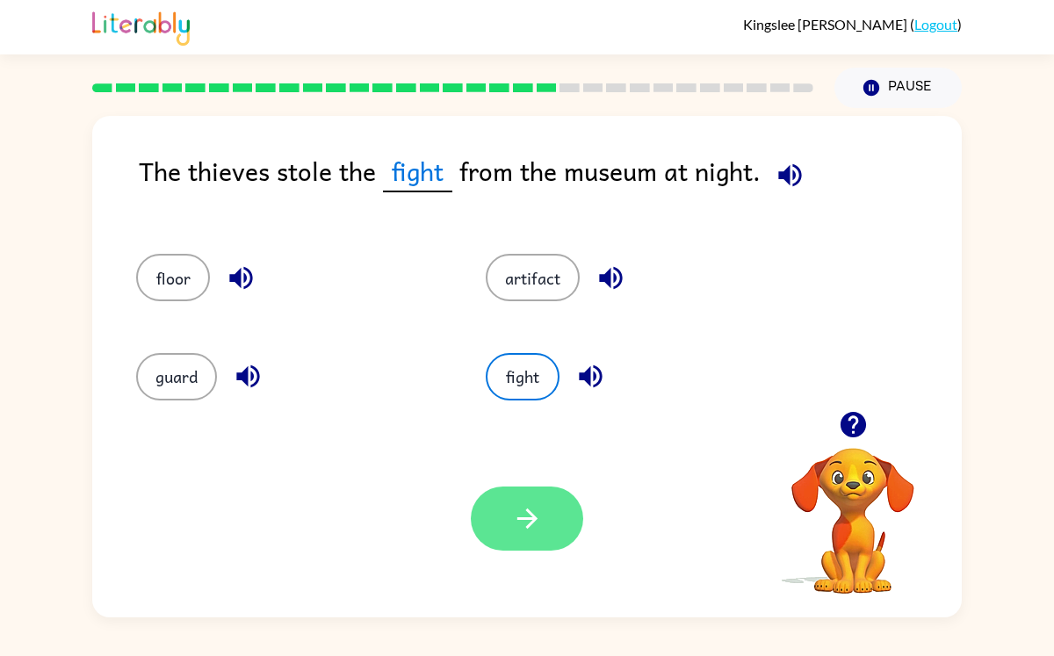
drag, startPoint x: 521, startPoint y: 473, endPoint x: 525, endPoint y: 504, distance: 31.8
click at [525, 504] on div "Your browser must support playing .mp4 files to use Literably. Please try using…" at bounding box center [527, 519] width 870 height 198
click at [525, 504] on icon "button" at bounding box center [527, 518] width 31 height 31
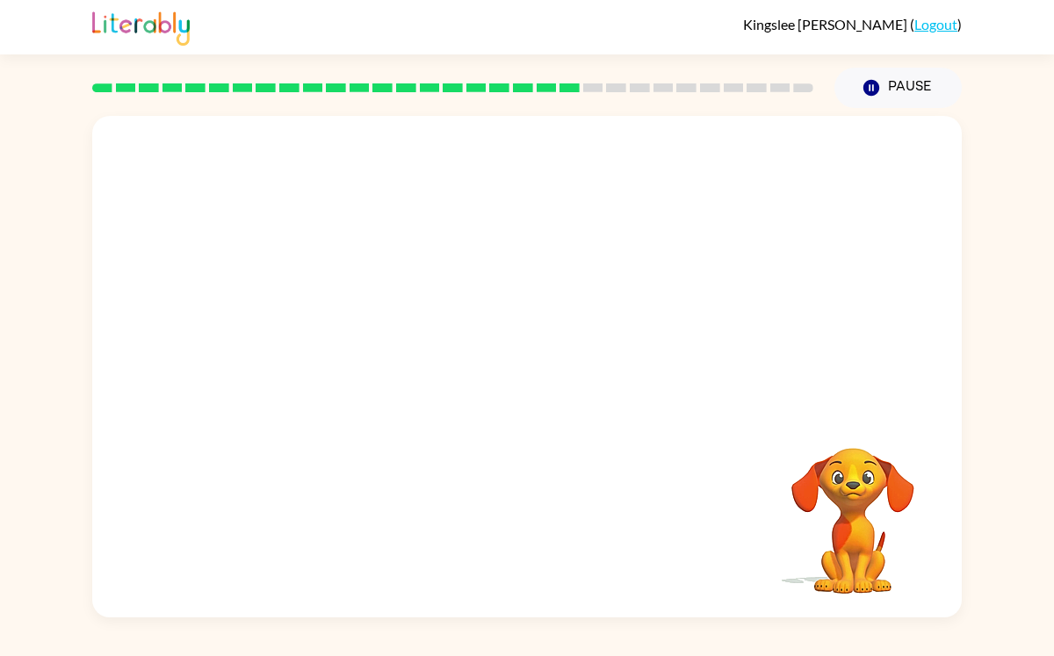
click at [809, 239] on div at bounding box center [527, 263] width 870 height 295
click at [371, 368] on video "Your browser must support playing .mp4 files to use Literably. Please try using…" at bounding box center [527, 263] width 870 height 295
click at [370, 367] on video "Your browser must support playing .mp4 files to use Literably. Please try using…" at bounding box center [527, 263] width 870 height 295
click at [380, 144] on video "Your browser must support playing .mp4 files to use Literably. Please try using…" at bounding box center [527, 263] width 870 height 295
drag, startPoint x: 520, startPoint y: 453, endPoint x: 373, endPoint y: 354, distance: 176.7
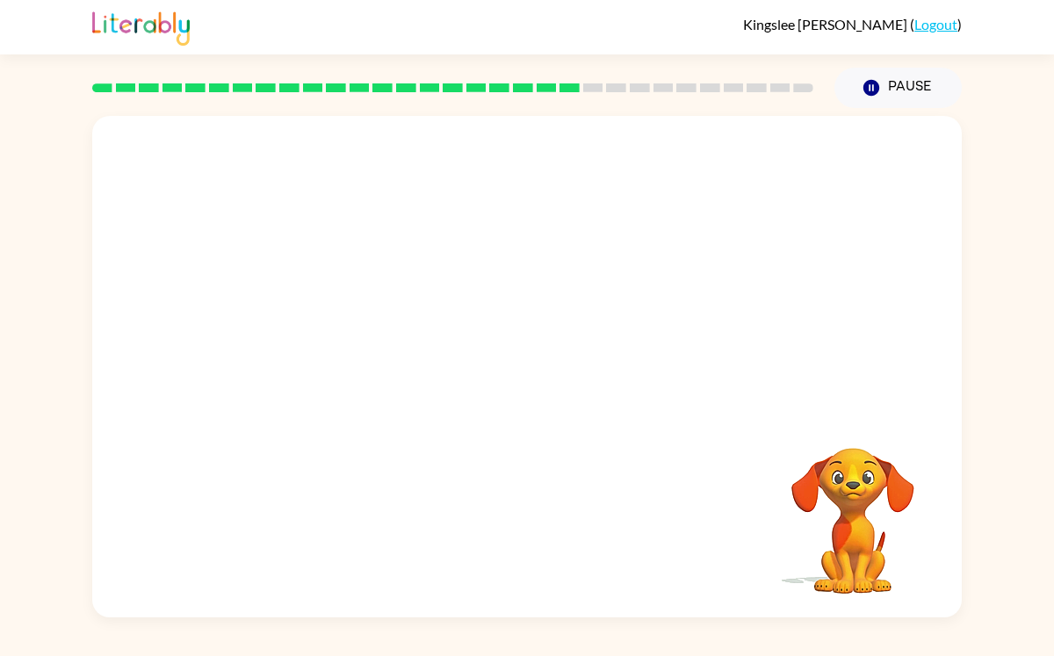
click at [374, 355] on div "Your browser must support playing .mp4 files to use Literably. Please try using…" at bounding box center [527, 367] width 870 height 502
click at [532, 363] on icon "button" at bounding box center [527, 375] width 31 height 31
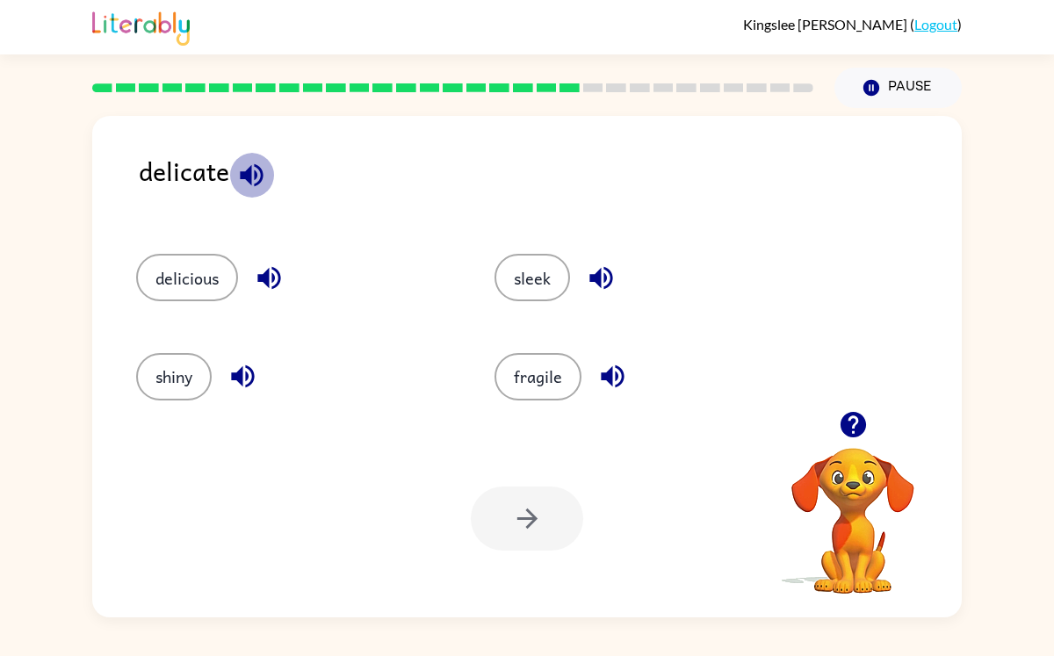
click at [252, 172] on icon "button" at bounding box center [251, 175] width 31 height 31
click at [205, 380] on button "shiny" at bounding box center [174, 376] width 76 height 47
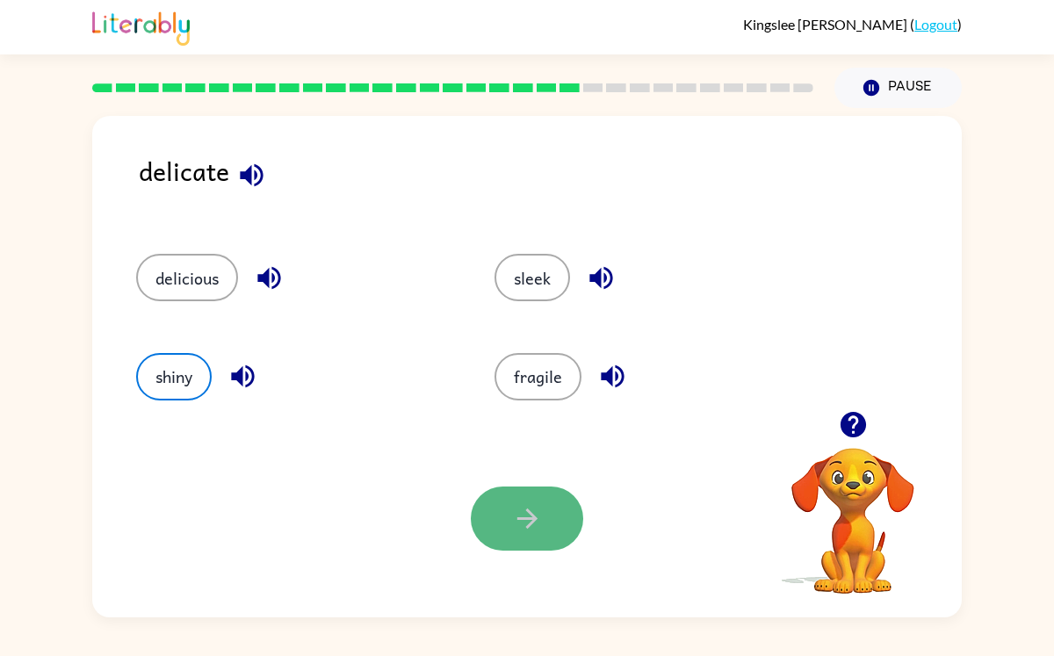
click at [534, 530] on icon "button" at bounding box center [527, 518] width 31 height 31
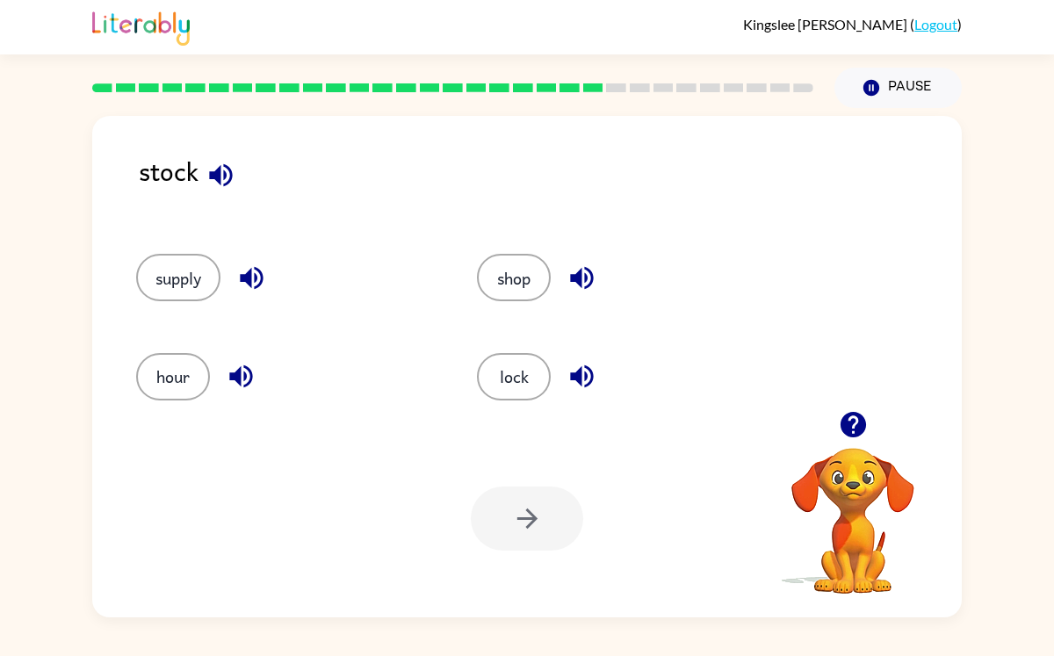
click at [216, 170] on icon "button" at bounding box center [220, 174] width 23 height 23
click at [578, 279] on icon "button" at bounding box center [581, 278] width 23 height 23
click at [543, 257] on div "shop" at bounding box center [627, 277] width 301 height 47
click at [527, 278] on button "shop" at bounding box center [514, 277] width 74 height 47
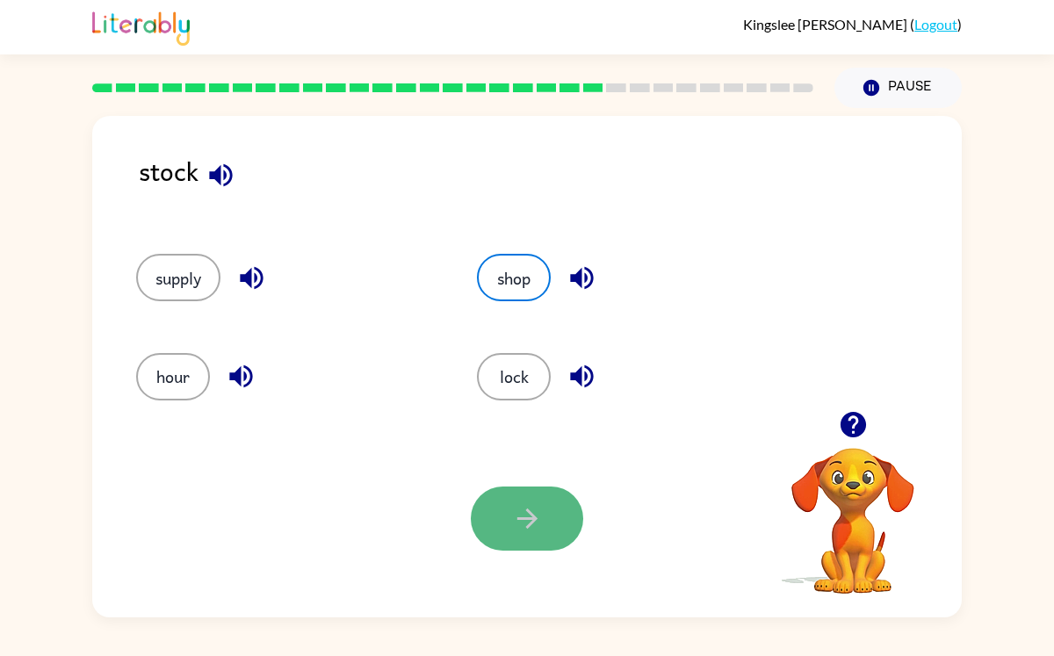
click at [530, 530] on icon "button" at bounding box center [527, 518] width 31 height 31
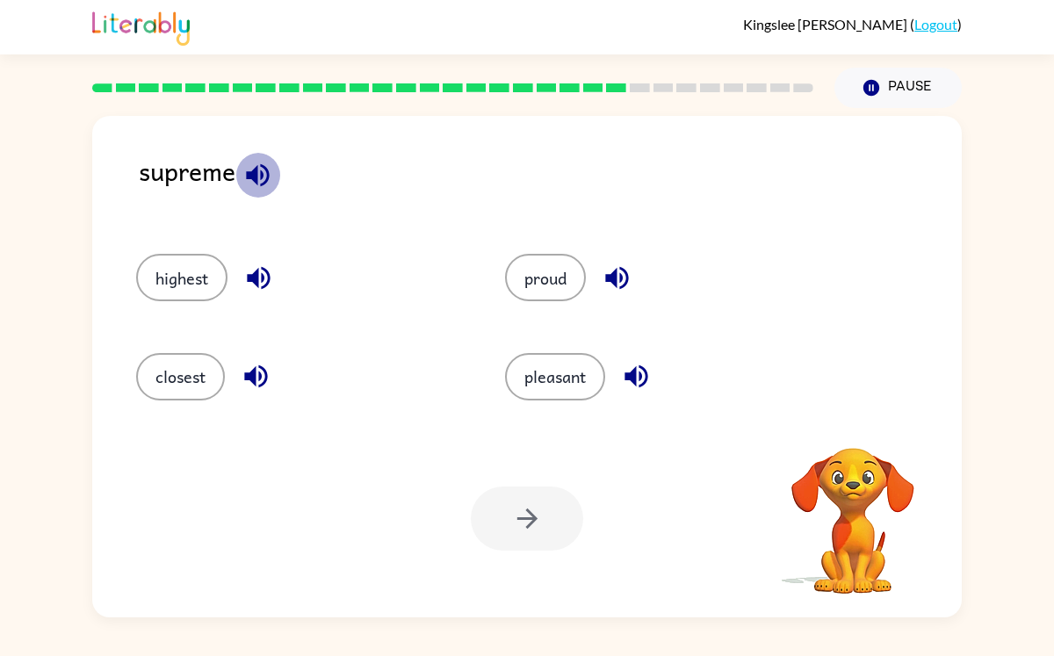
click at [259, 180] on icon "button" at bounding box center [258, 175] width 31 height 31
click at [177, 266] on button "highest" at bounding box center [181, 277] width 91 height 47
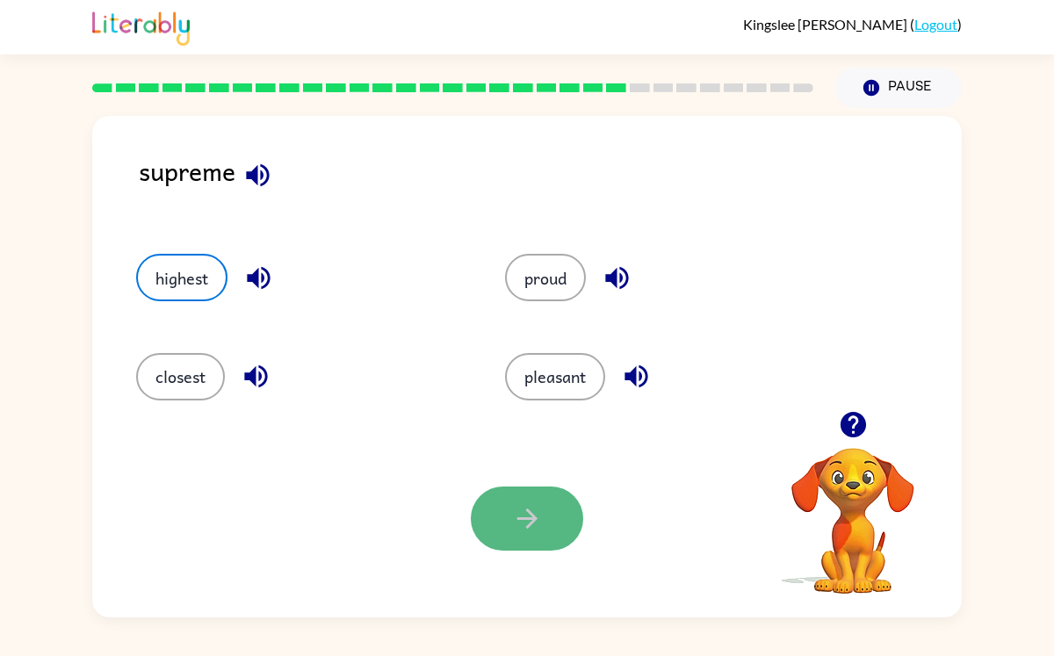
click at [517, 520] on icon "button" at bounding box center [527, 519] width 20 height 20
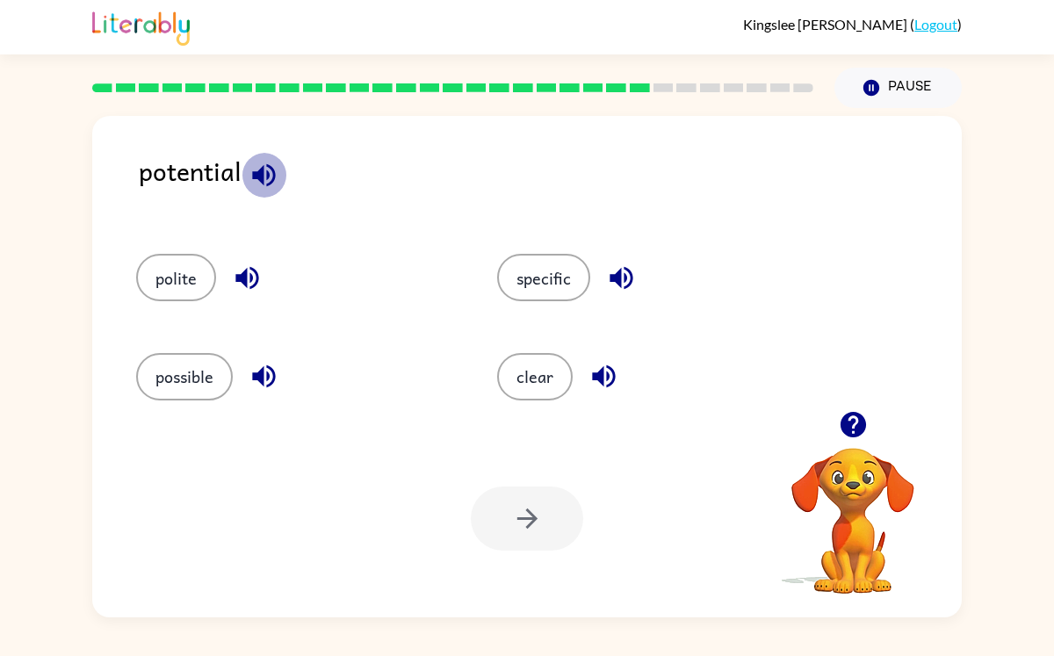
click at [272, 176] on icon "button" at bounding box center [263, 174] width 23 height 23
click at [151, 363] on button "possible" at bounding box center [184, 376] width 97 height 47
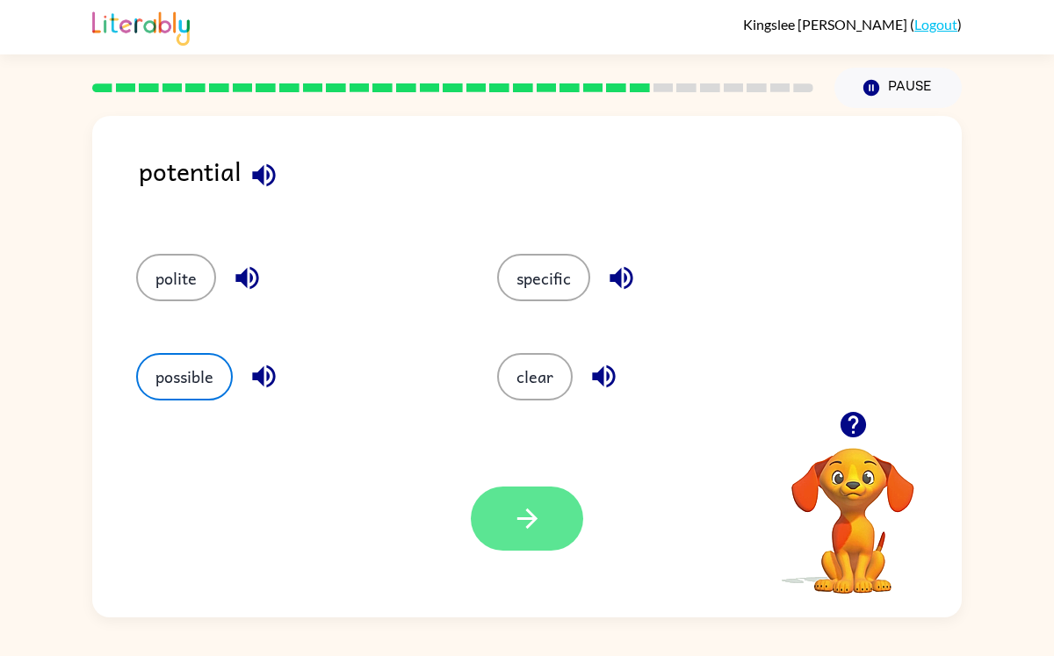
click at [525, 497] on button "button" at bounding box center [527, 519] width 112 height 64
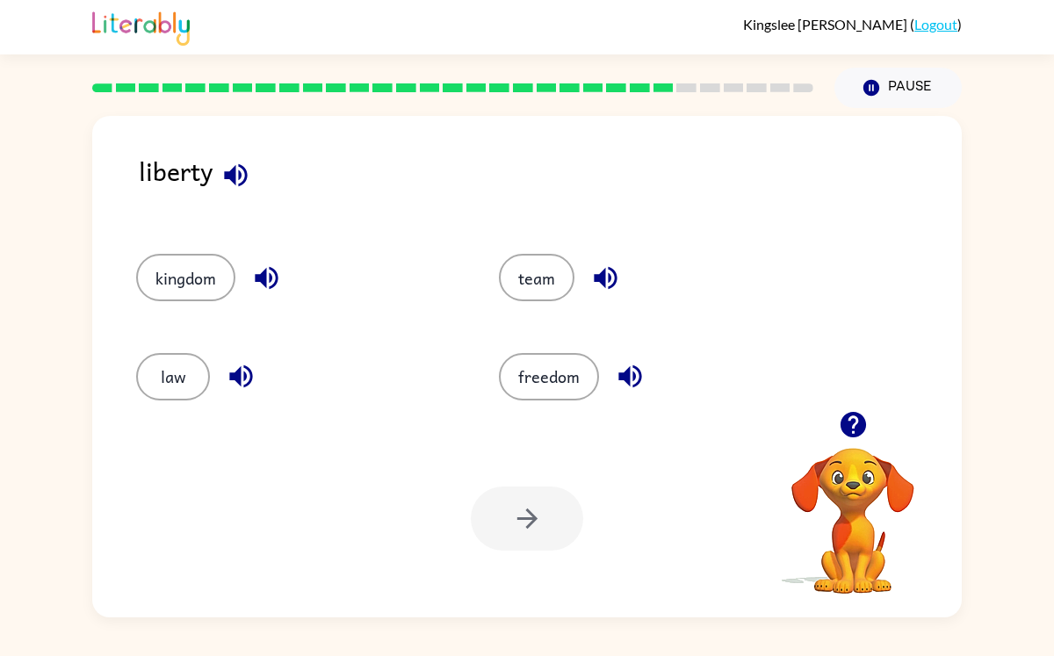
click at [228, 172] on icon "button" at bounding box center [235, 174] width 23 height 23
drag, startPoint x: 163, startPoint y: 268, endPoint x: 237, endPoint y: 311, distance: 85.5
click at [164, 268] on button "kingdom" at bounding box center [185, 277] width 99 height 47
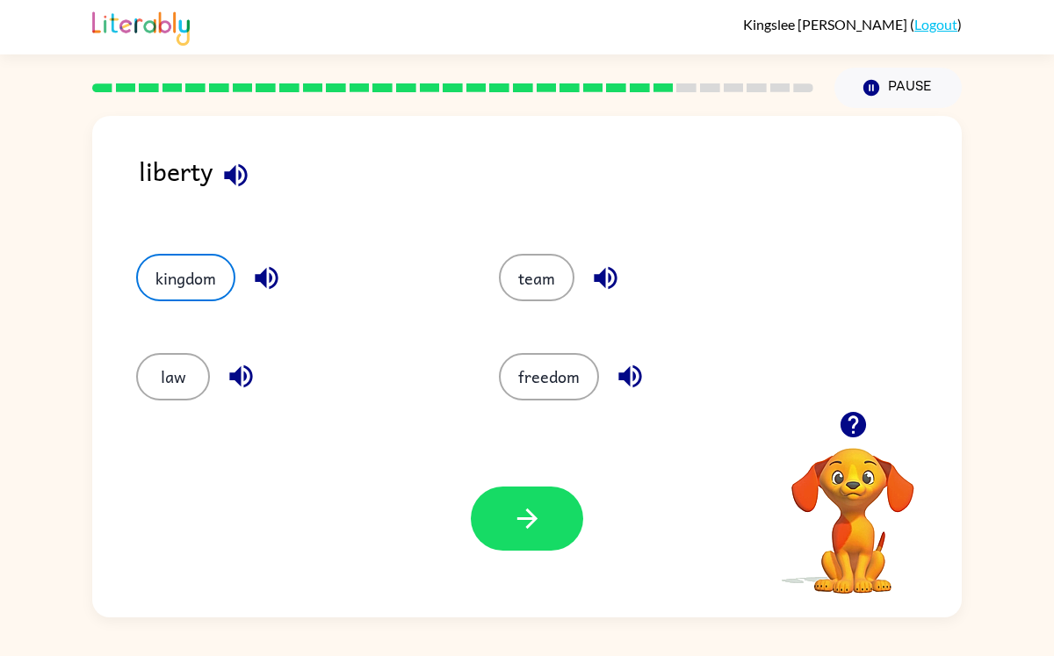
click at [494, 487] on div at bounding box center [527, 519] width 112 height 64
click at [498, 495] on button "button" at bounding box center [527, 519] width 112 height 64
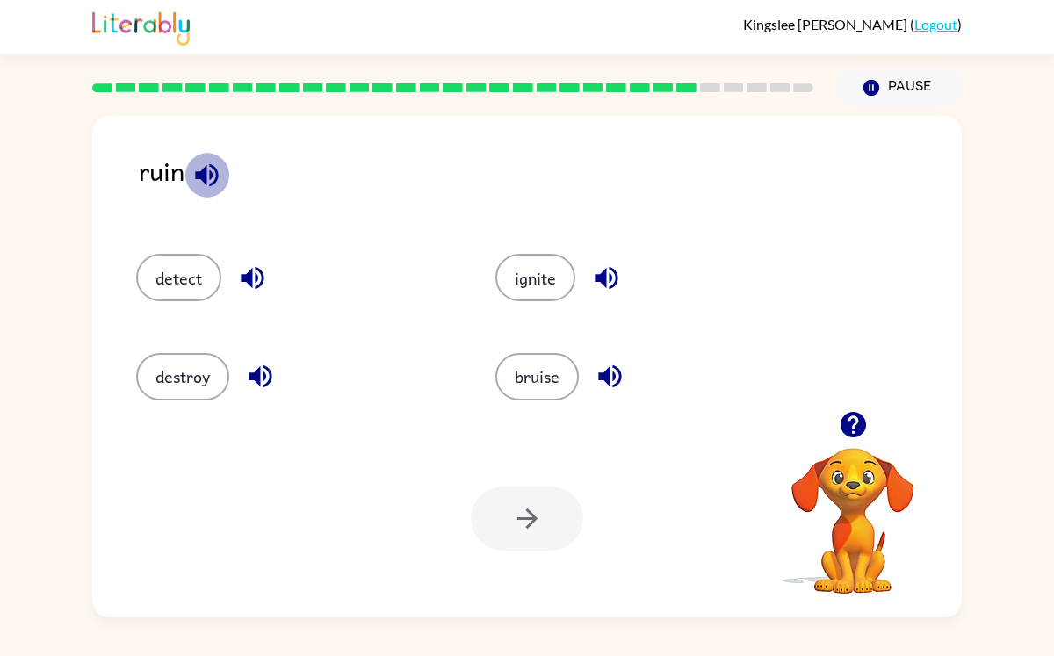
click at [209, 173] on icon "button" at bounding box center [207, 175] width 31 height 31
click at [206, 364] on button "destroy" at bounding box center [182, 376] width 93 height 47
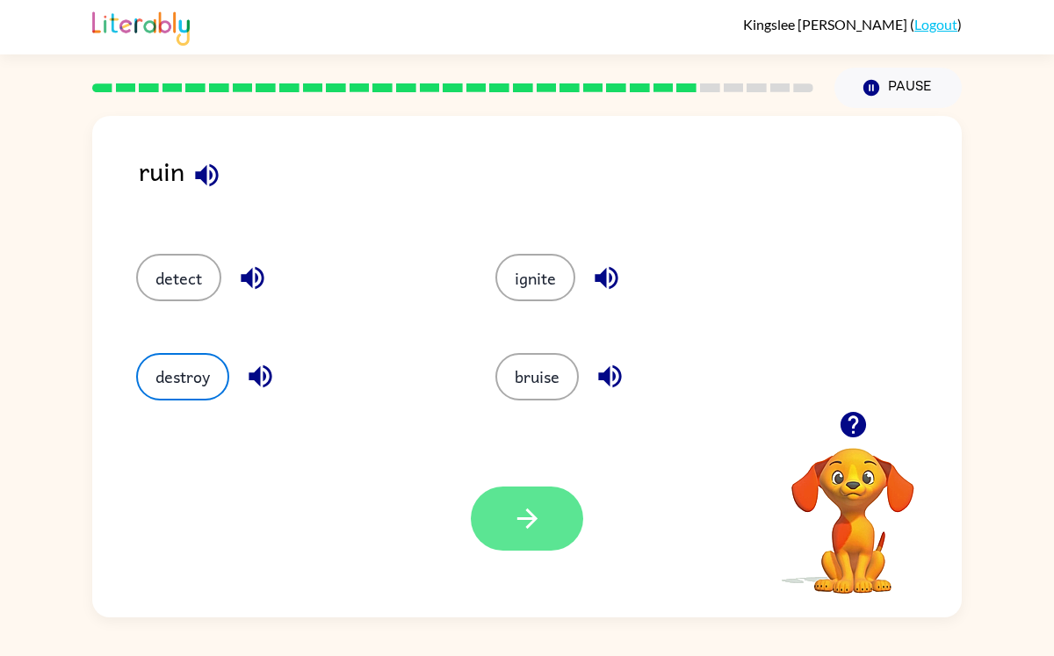
click at [500, 511] on button "button" at bounding box center [527, 519] width 112 height 64
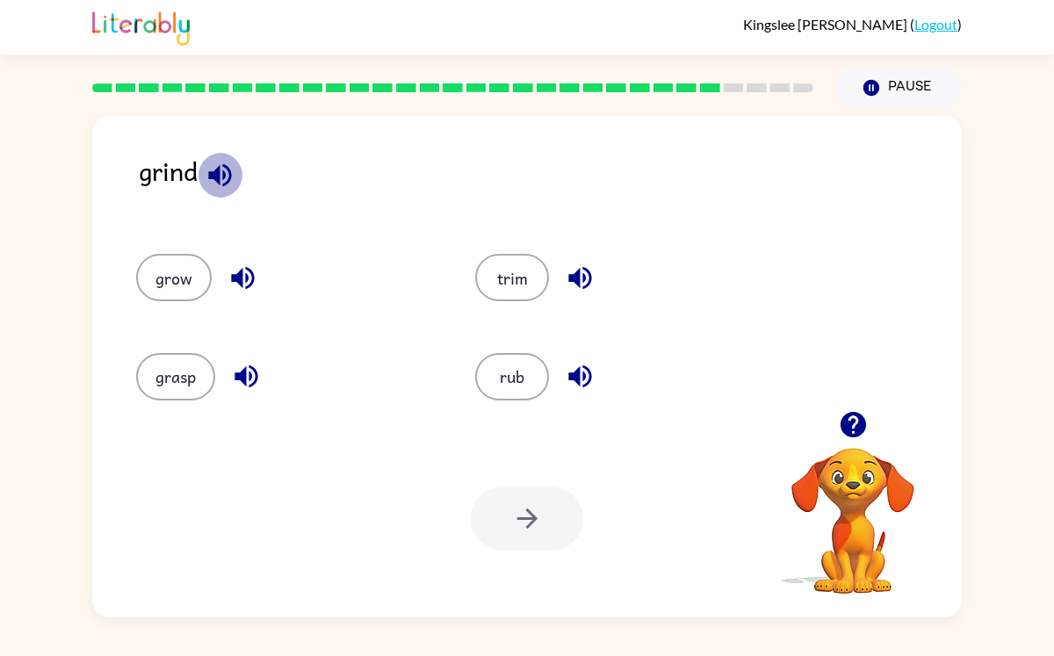
click at [222, 171] on icon "button" at bounding box center [220, 175] width 31 height 31
click at [514, 270] on button "trim" at bounding box center [512, 277] width 74 height 47
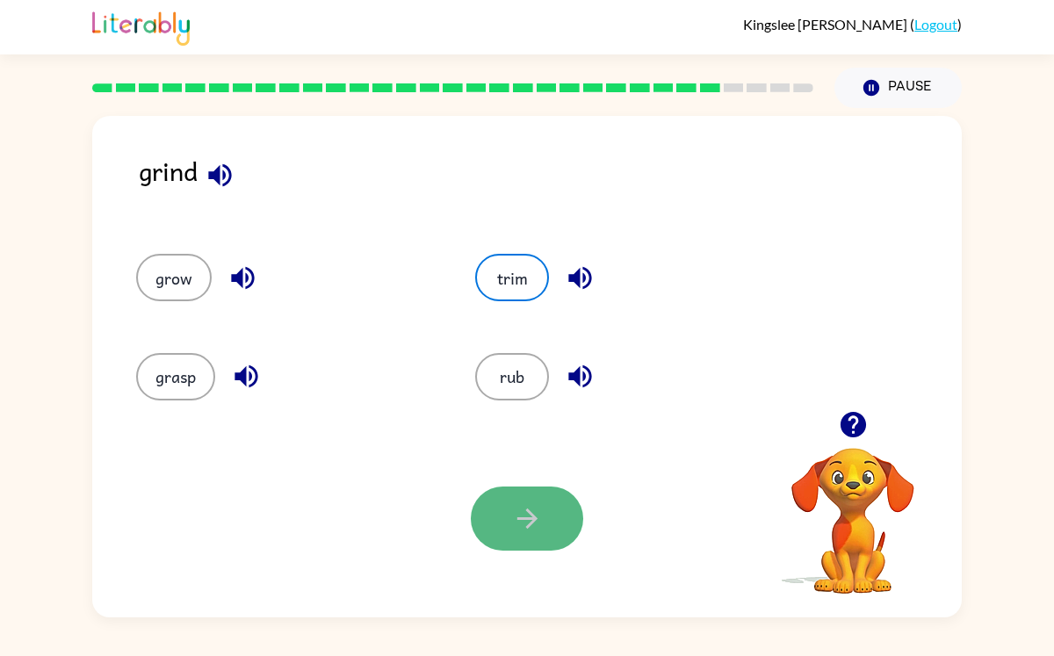
click at [541, 527] on icon "button" at bounding box center [527, 518] width 31 height 31
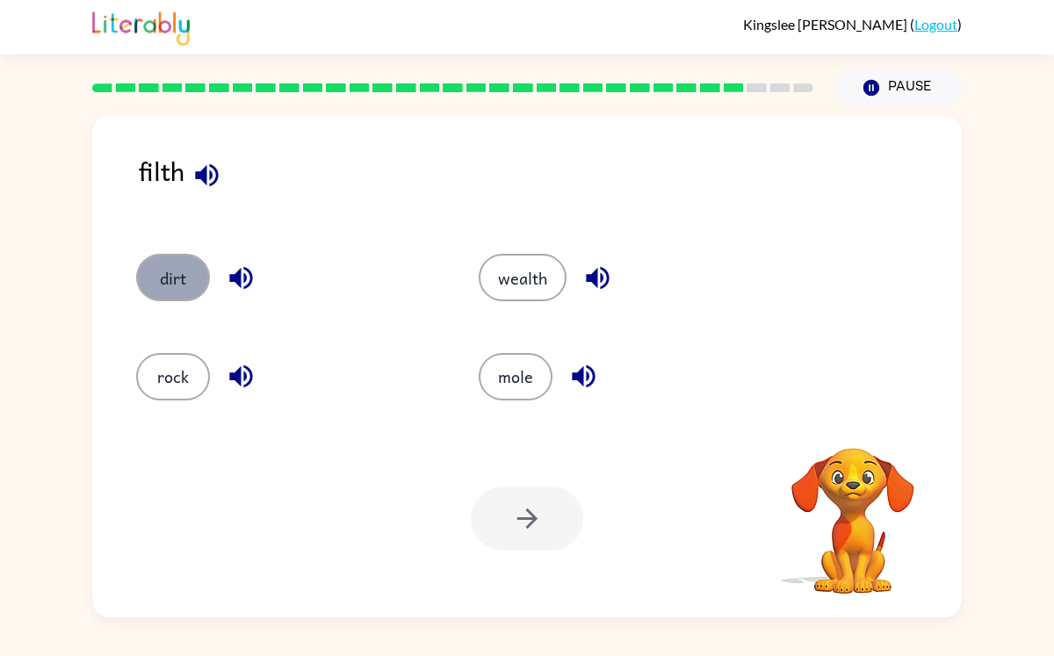
click at [157, 261] on button "dirt" at bounding box center [173, 277] width 74 height 47
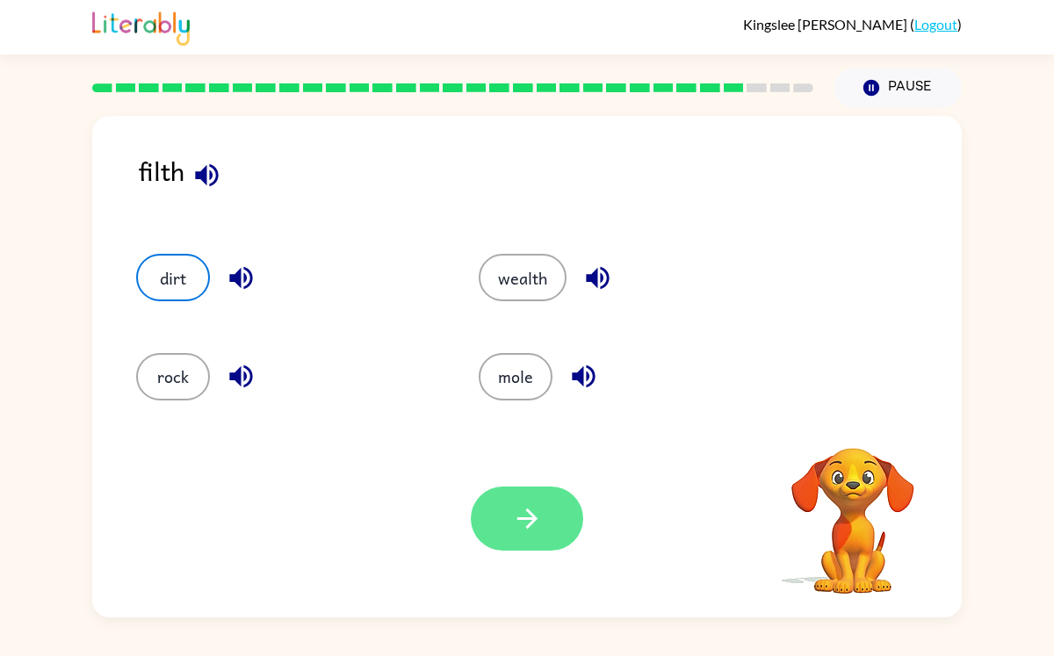
click at [506, 497] on button "button" at bounding box center [527, 519] width 112 height 64
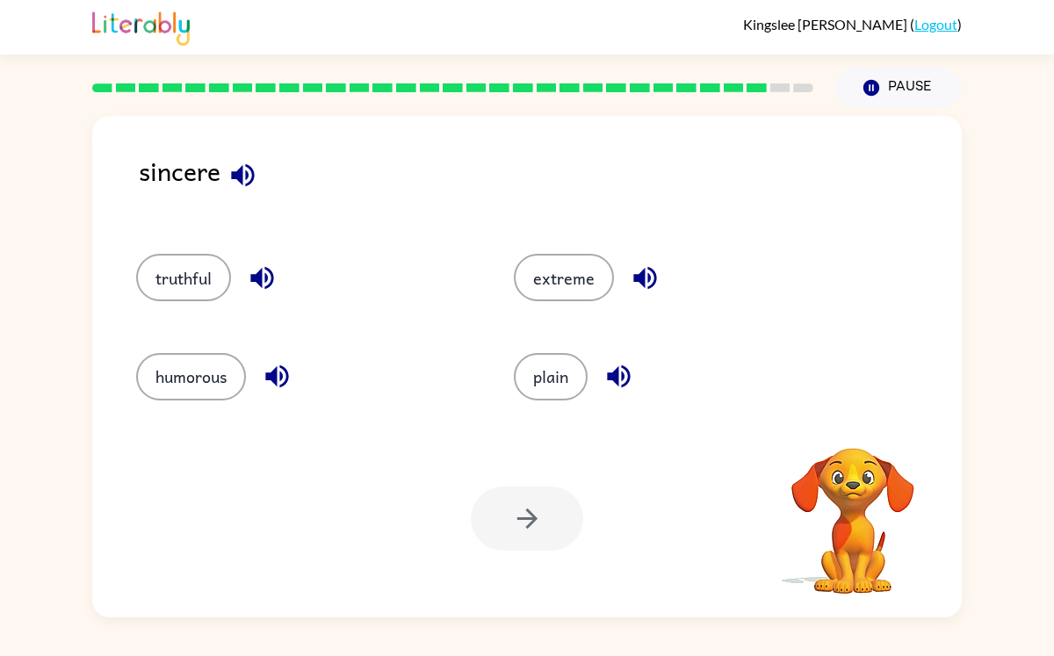
click at [253, 204] on div "sincere" at bounding box center [550, 185] width 823 height 68
click at [244, 176] on icon "button" at bounding box center [243, 175] width 31 height 31
drag, startPoint x: 204, startPoint y: 241, endPoint x: 203, endPoint y: 250, distance: 8.8
click at [203, 243] on div "truthful" at bounding box center [292, 270] width 378 height 98
click at [203, 250] on div "truthful" at bounding box center [292, 270] width 378 height 98
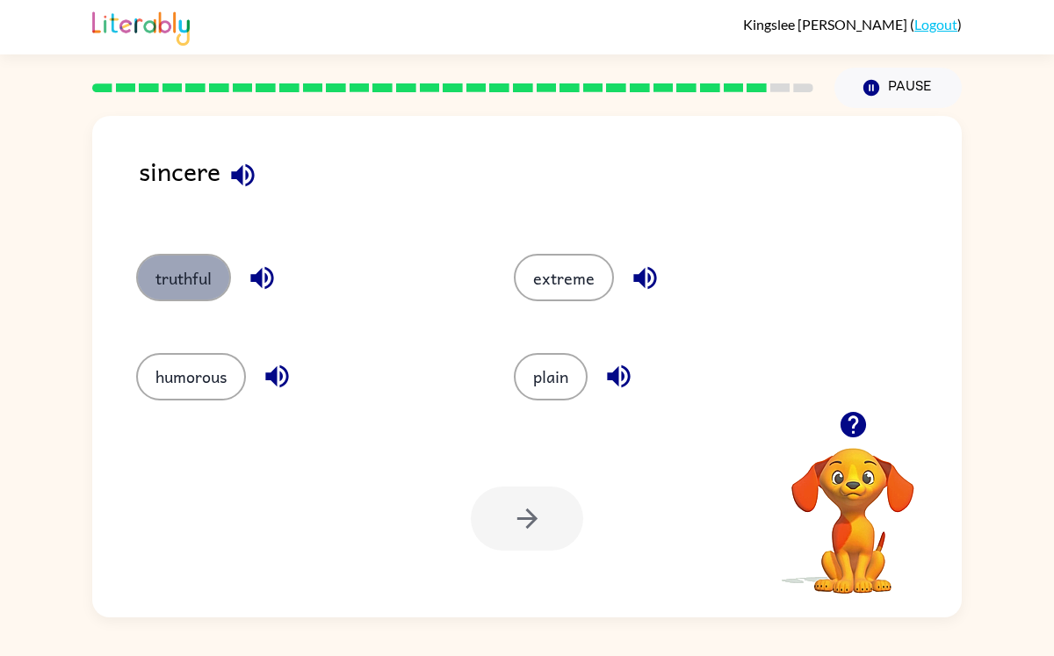
drag, startPoint x: 203, startPoint y: 256, endPoint x: 202, endPoint y: 283, distance: 27.3
click at [202, 287] on button "truthful" at bounding box center [183, 277] width 95 height 47
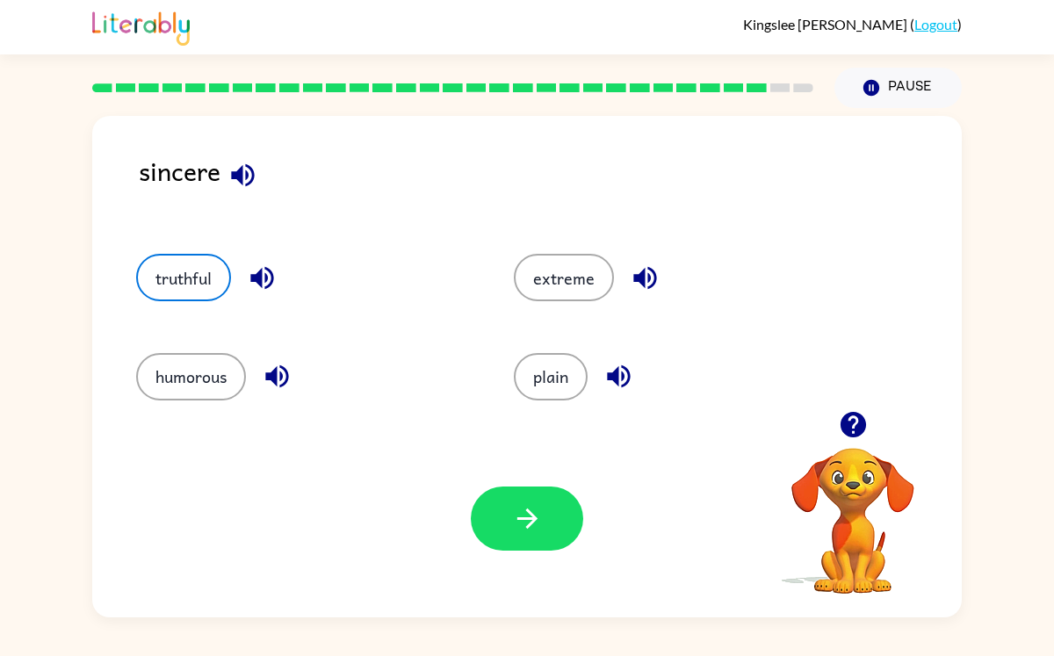
click at [525, 485] on div "Your browser must support playing .mp4 files to use Literably. Please try using…" at bounding box center [527, 519] width 870 height 198
click at [526, 512] on icon "button" at bounding box center [527, 518] width 31 height 31
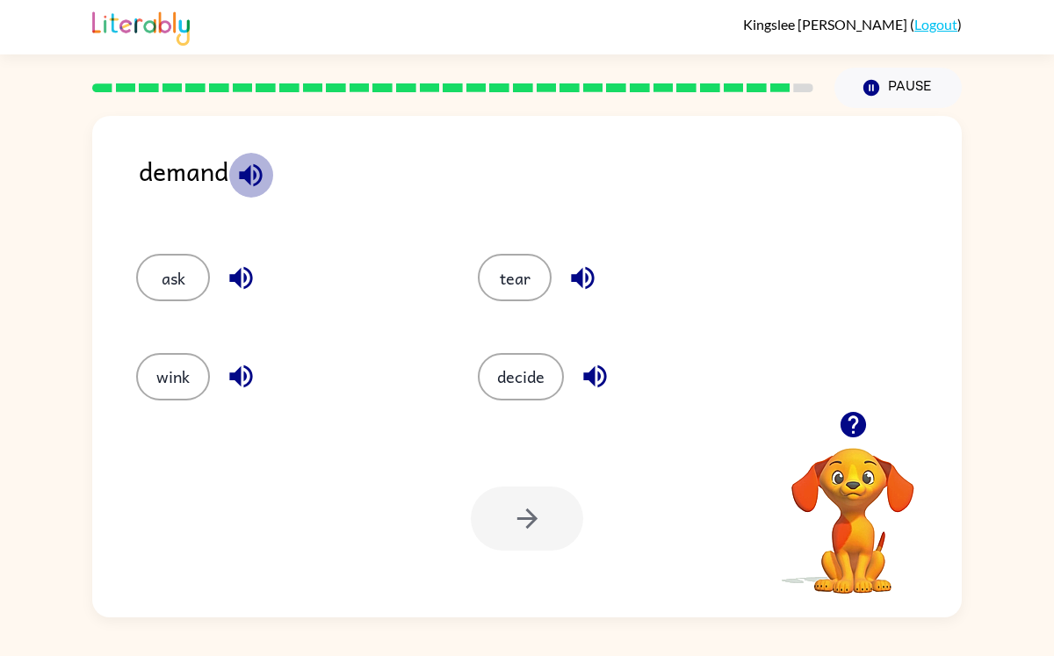
click at [244, 166] on icon "button" at bounding box center [250, 175] width 31 height 31
click at [178, 286] on button "ask" at bounding box center [173, 277] width 74 height 47
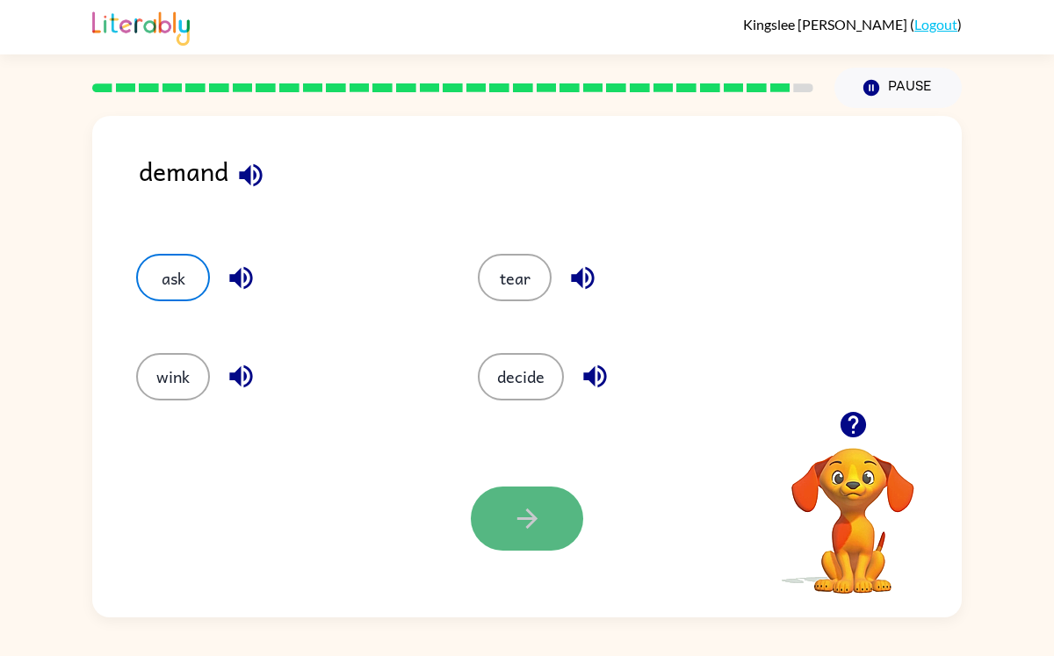
click at [534, 496] on button "button" at bounding box center [527, 519] width 112 height 64
